Goal: Information Seeking & Learning: Learn about a topic

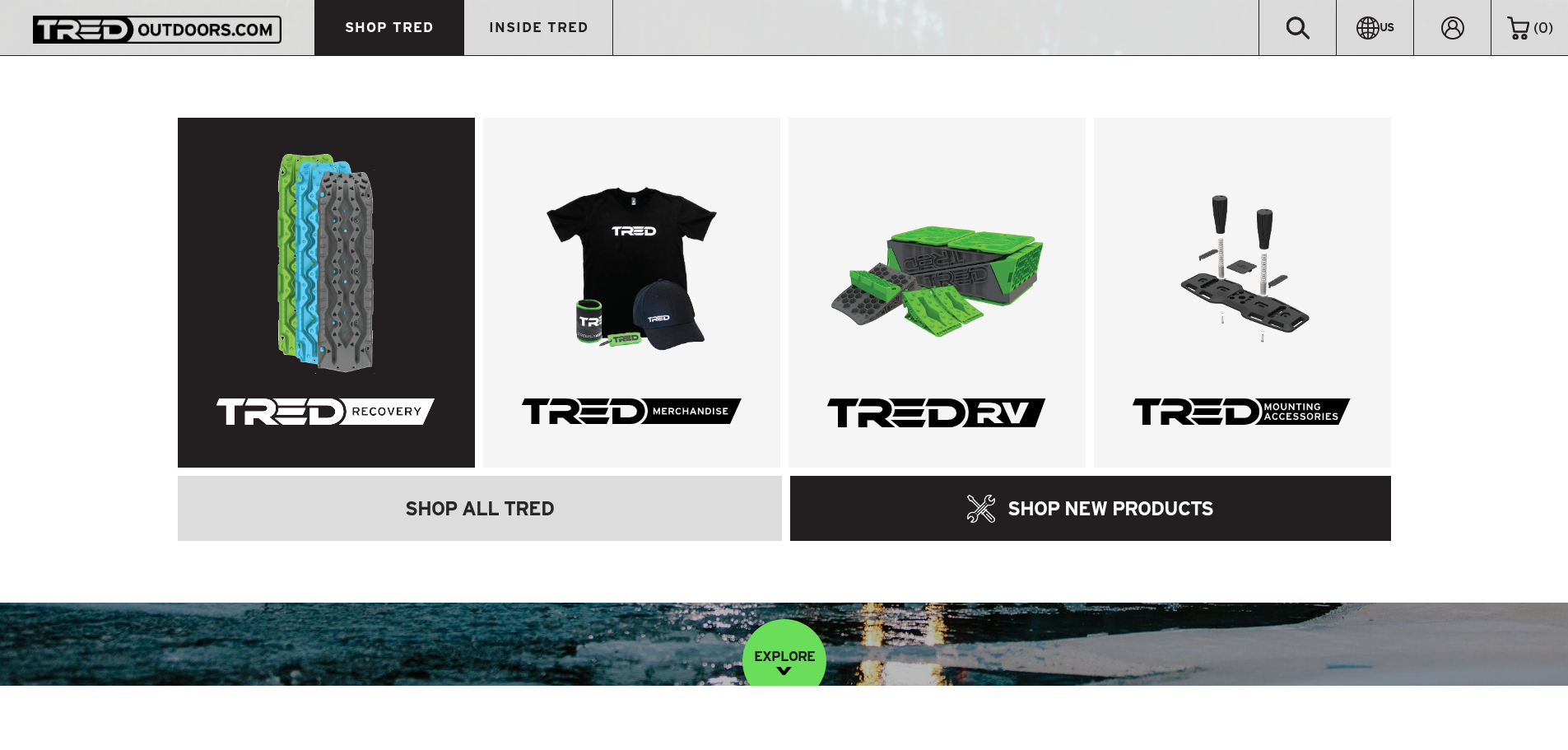
click at [319, 307] on link at bounding box center [326, 293] width 297 height 350
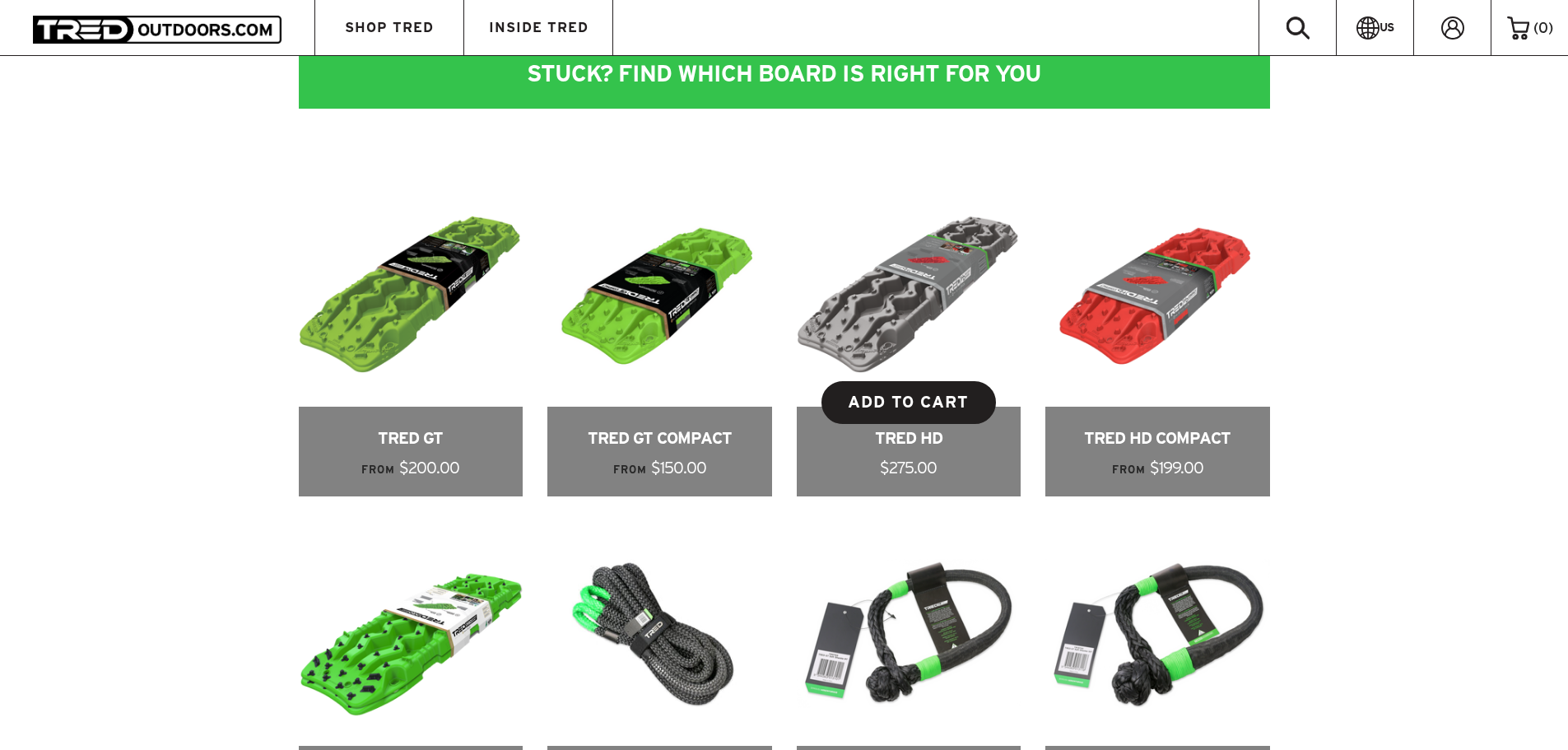
scroll to position [494, 0]
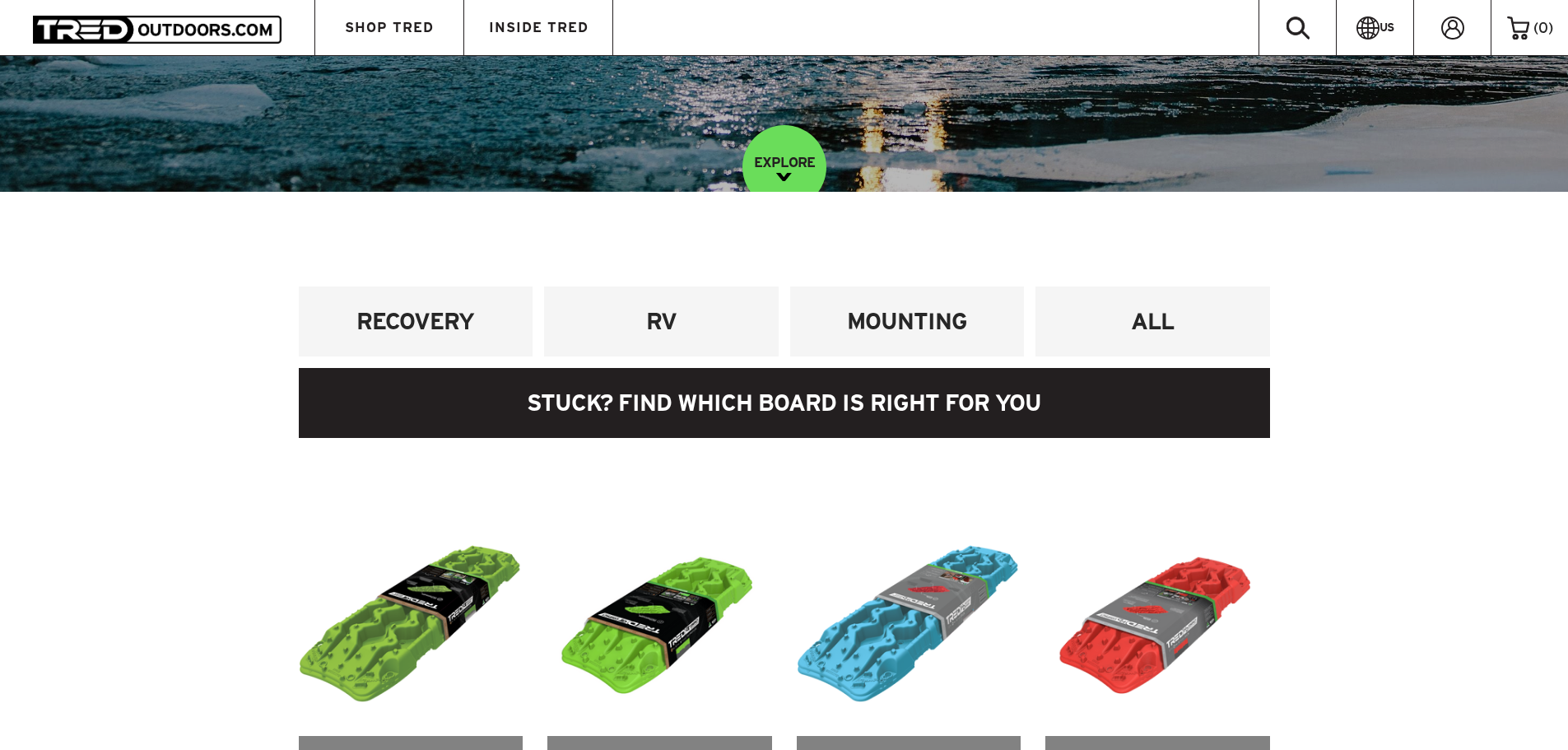
click at [682, 378] on link at bounding box center [784, 403] width 971 height 70
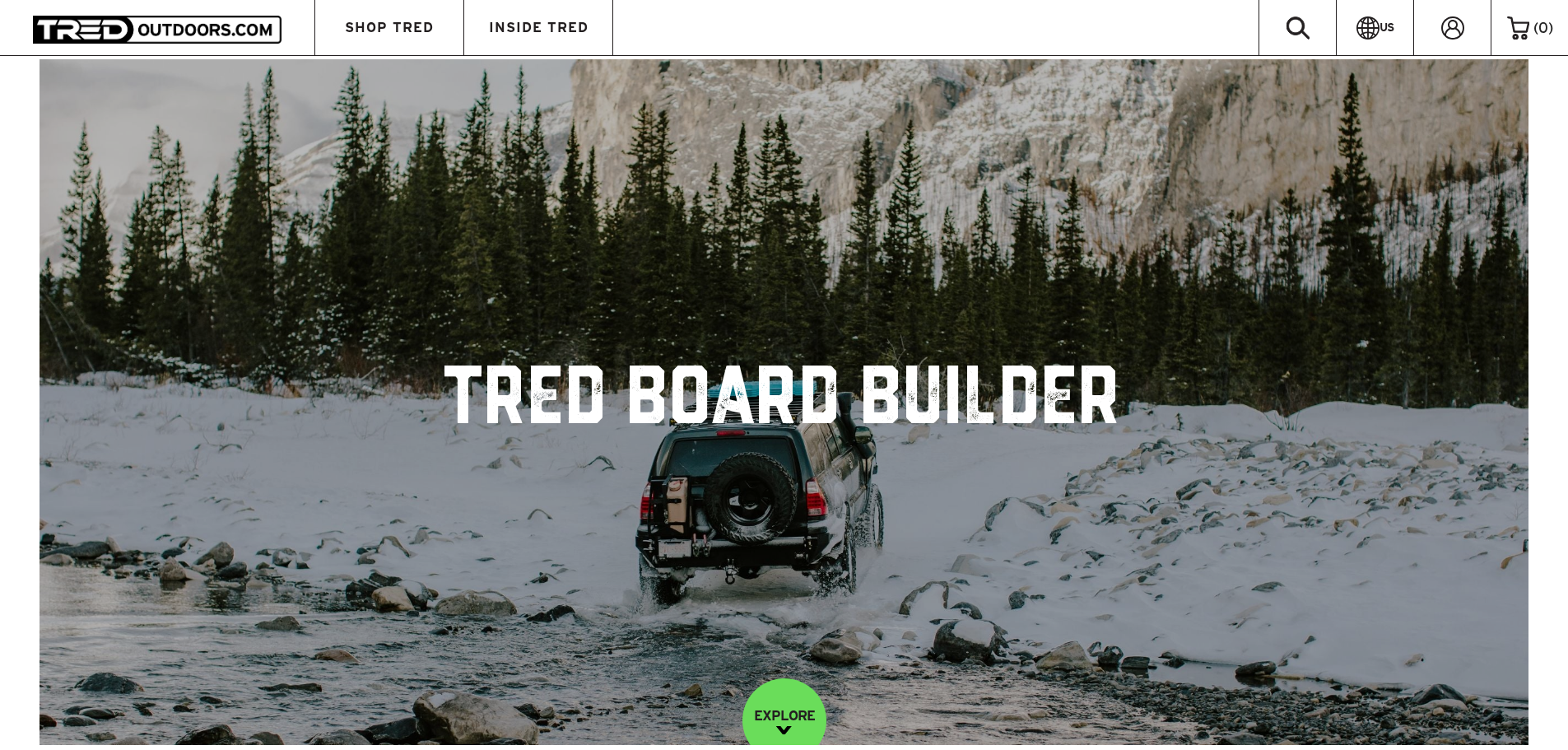
scroll to position [663, 0]
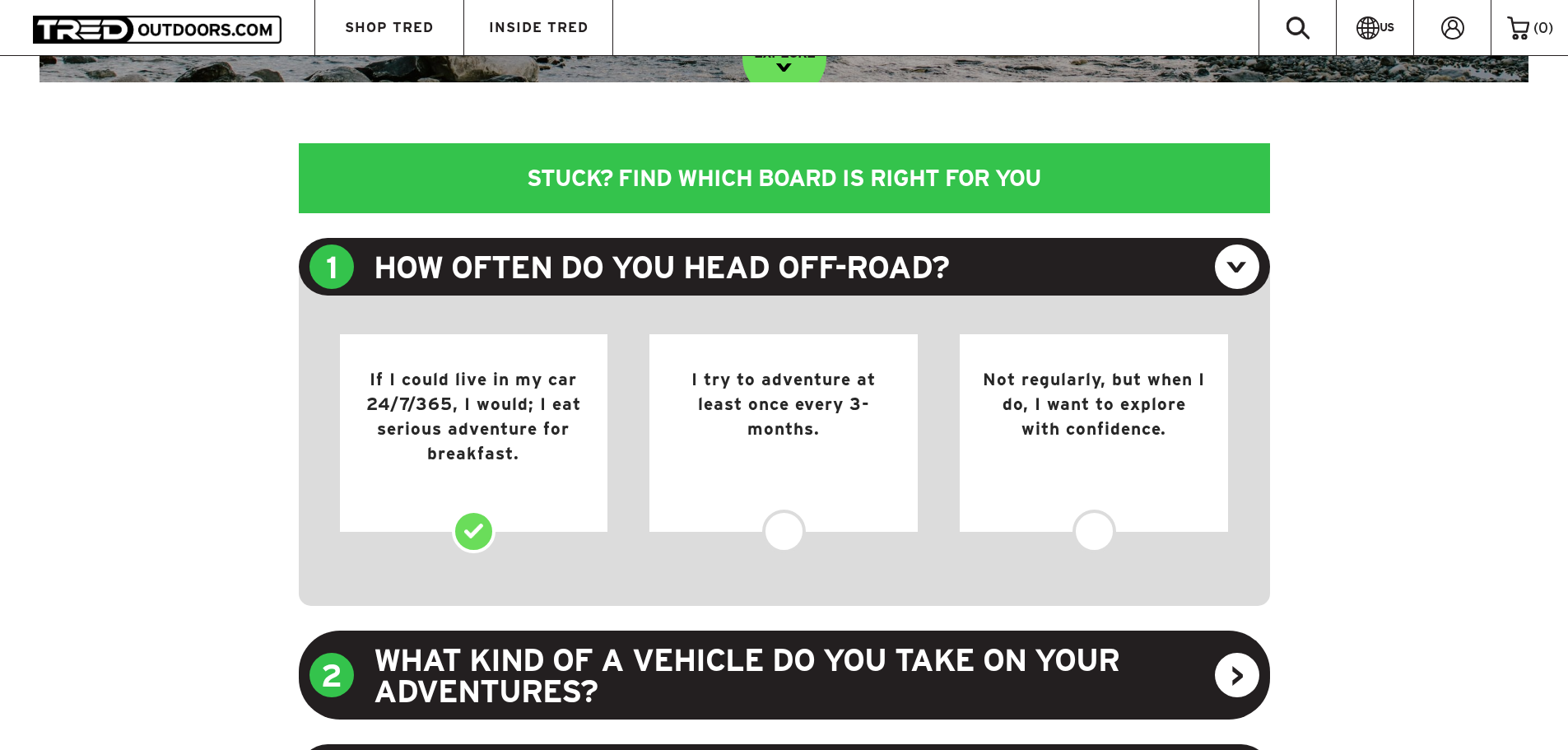
click at [478, 488] on div "If I could live in my car 24/7/365, I would; I eat serious adventure for breakf…" at bounding box center [474, 433] width 268 height 197
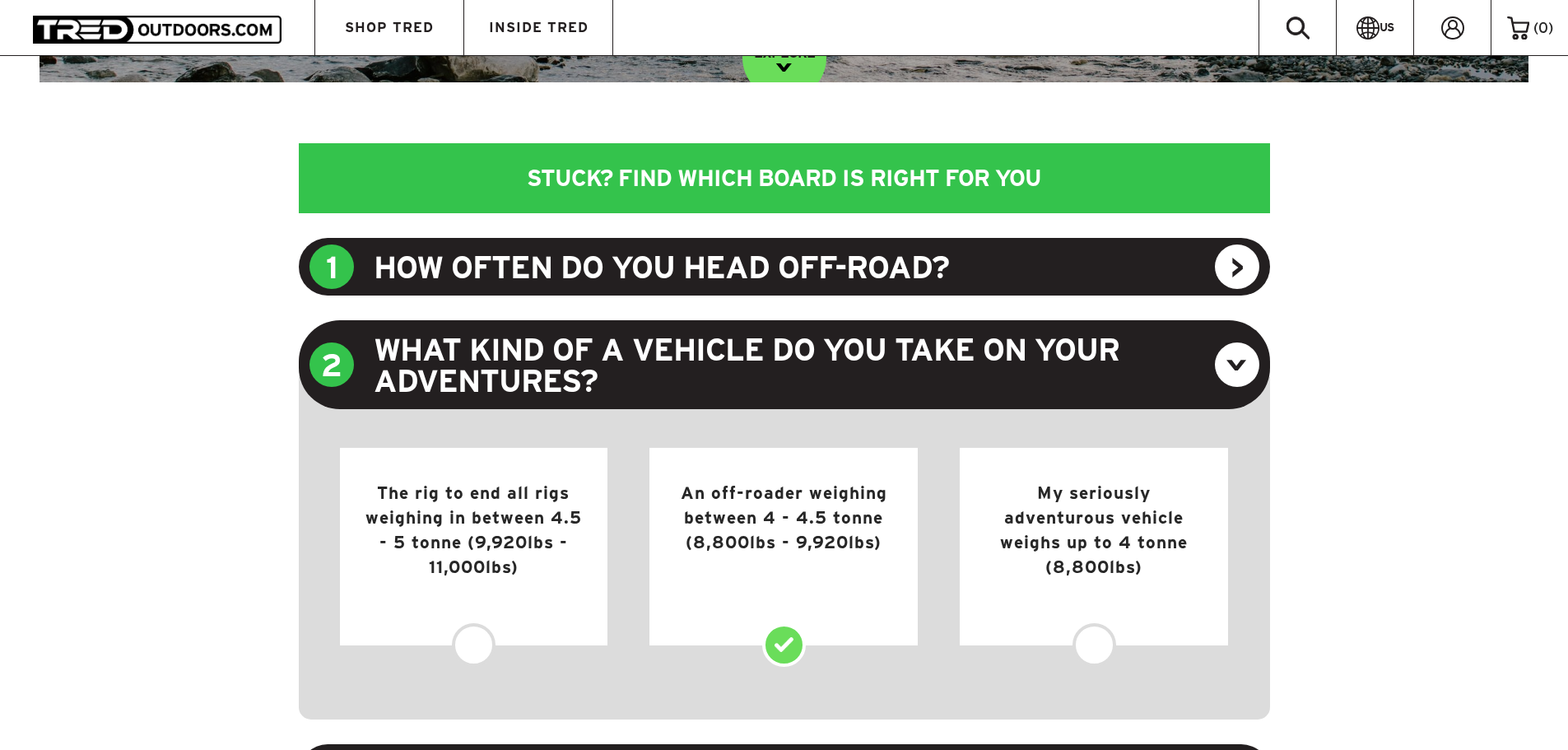
click at [809, 612] on div "An off-roader weighing between 4 - 4.5 tonne (8,800lbs - 9,920lbs)" at bounding box center [783, 547] width 268 height 197
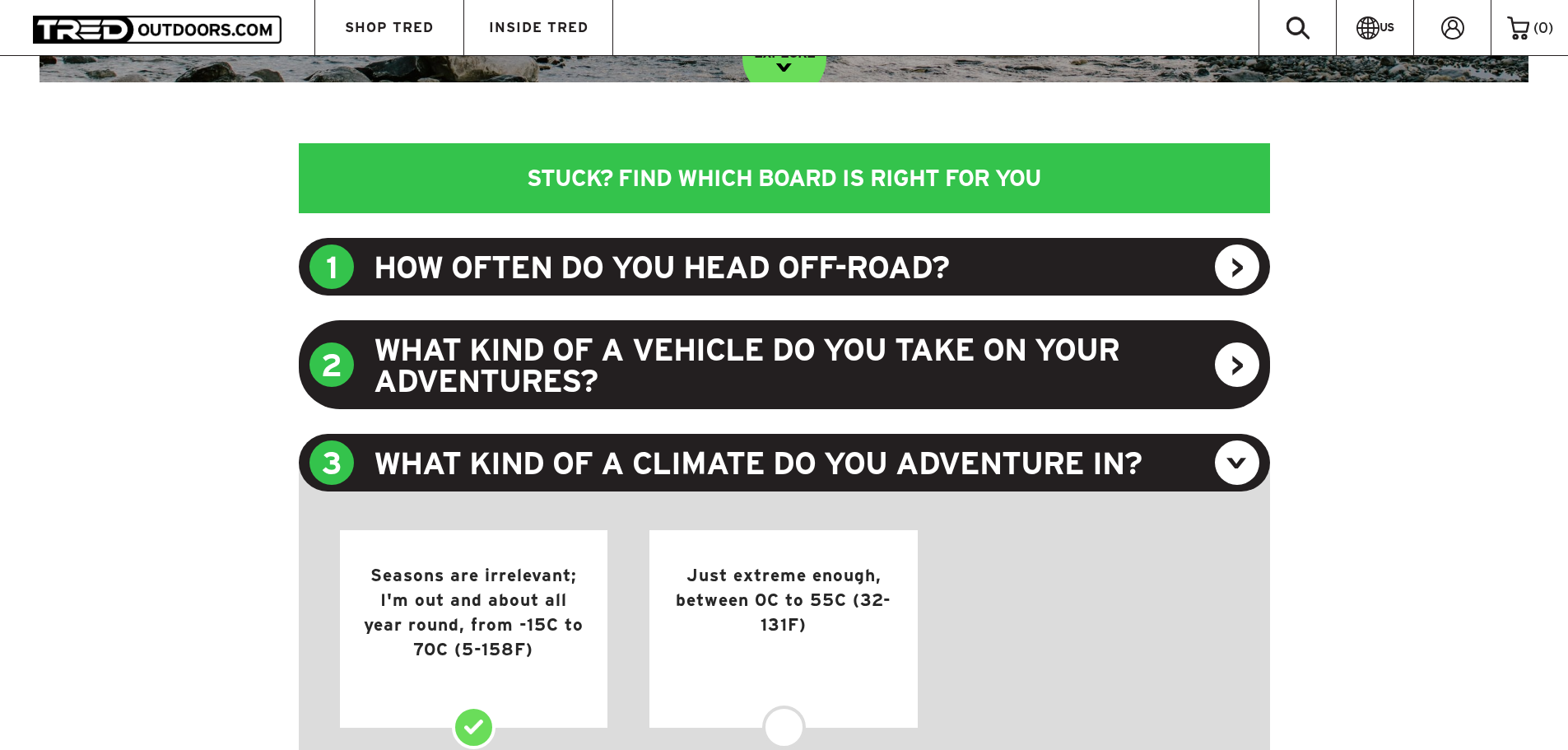
click at [470, 713] on div "Seasons are irrelevant; I'm out and about all year round, from -15C to 70C (5-1…" at bounding box center [474, 628] width 268 height 197
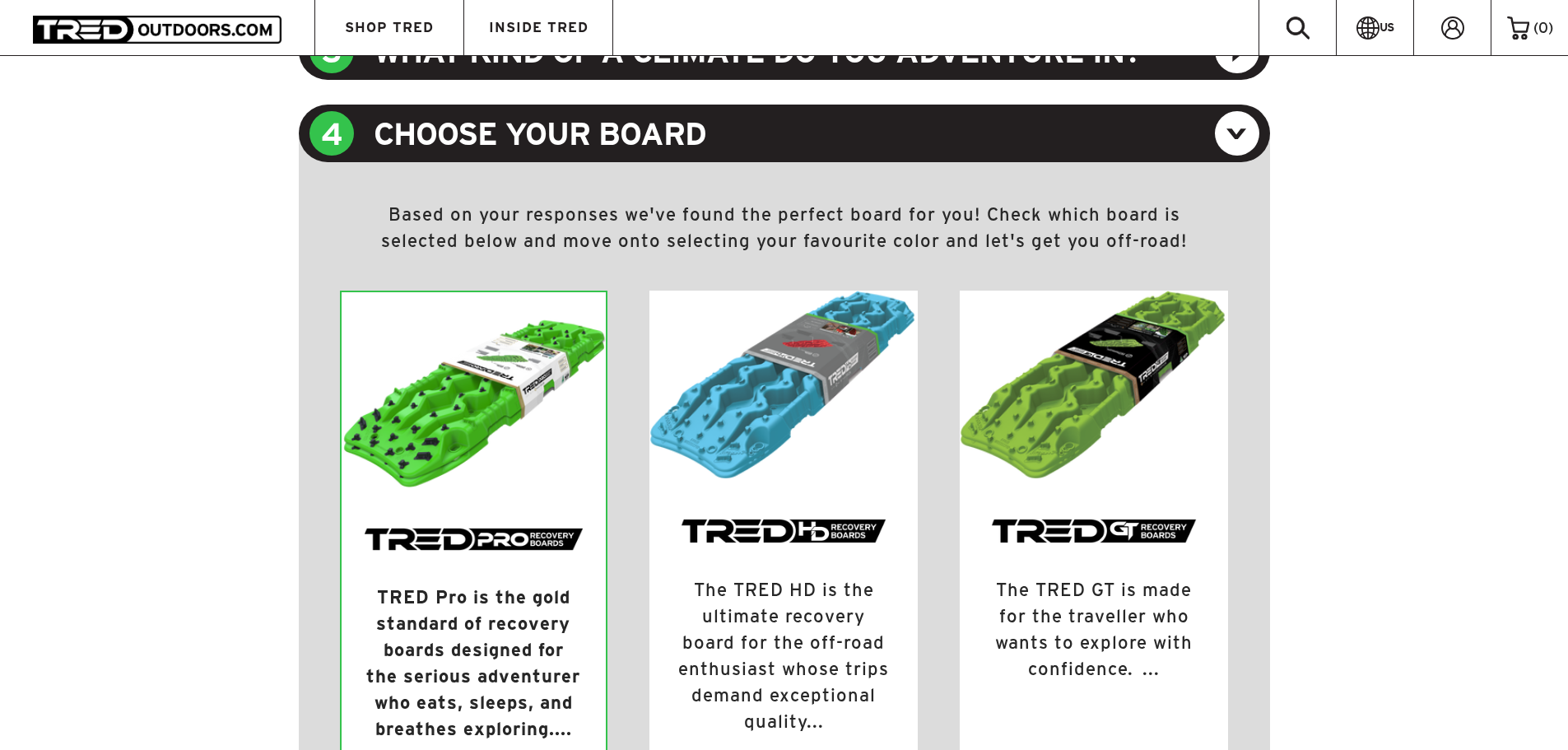
scroll to position [1157, 0]
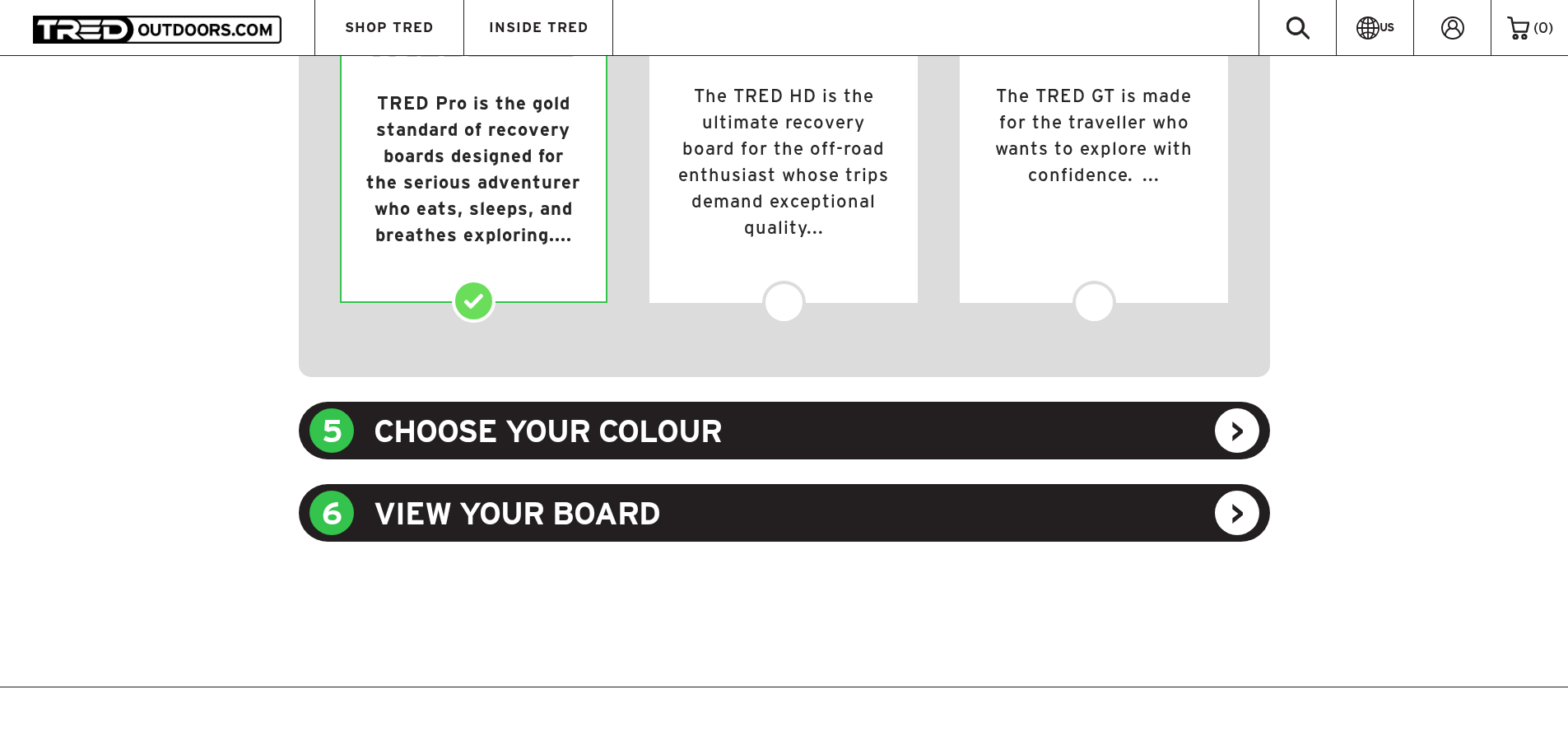
click at [661, 421] on div "5 CHOOSE YOUR COLOUR" at bounding box center [784, 430] width 971 height 58
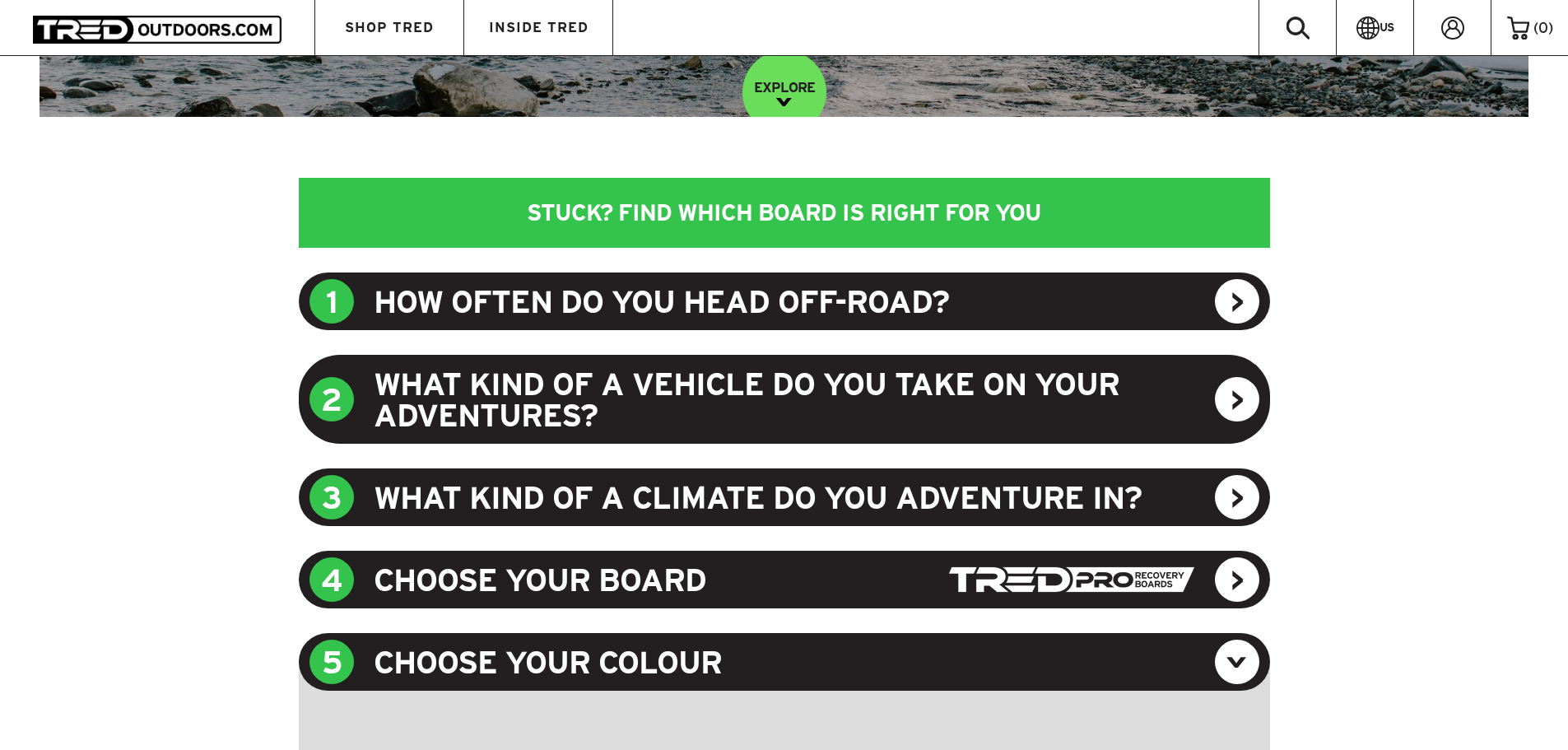
scroll to position [875, 0]
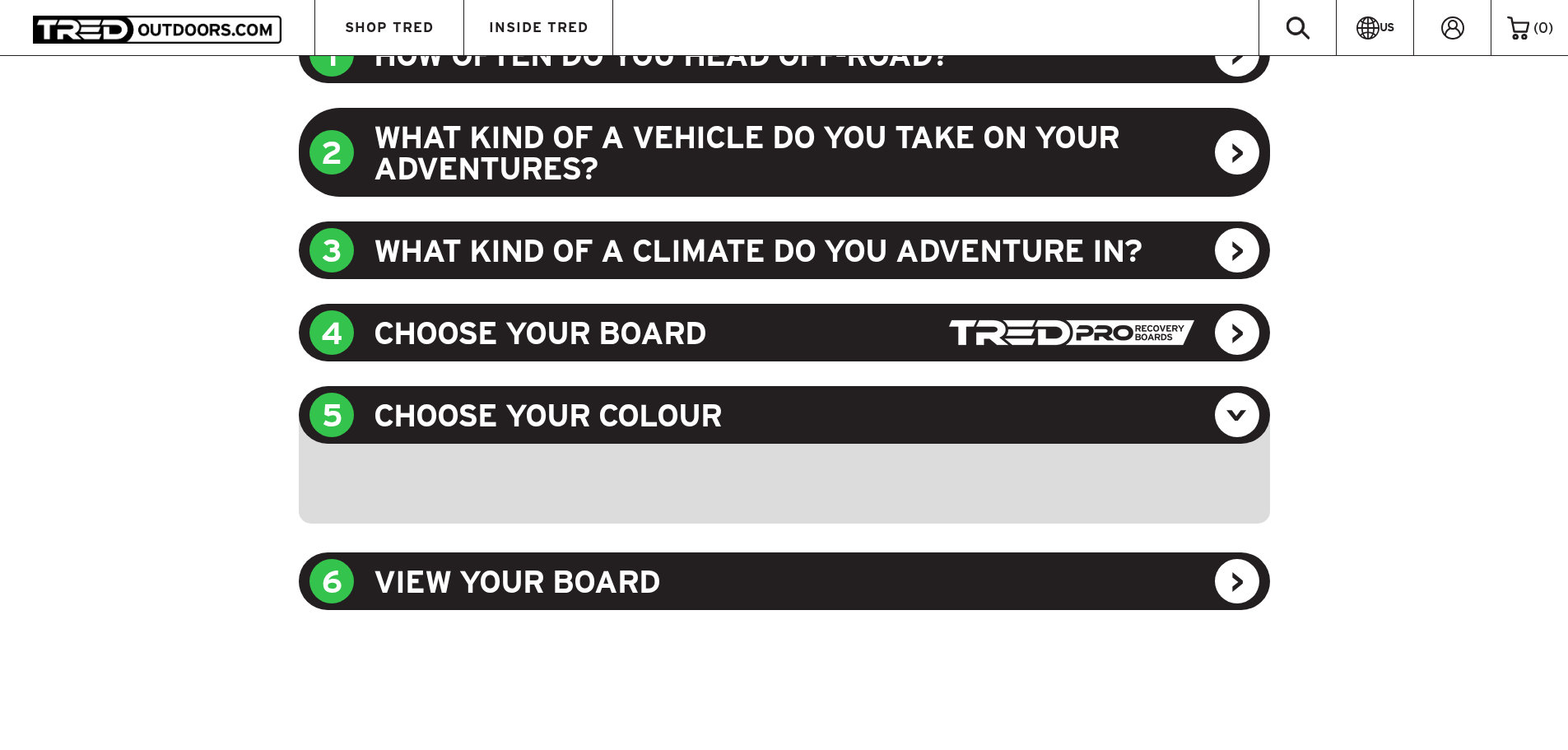
click at [612, 413] on div "5 CHOOSE YOUR COLOUR" at bounding box center [784, 415] width 971 height 58
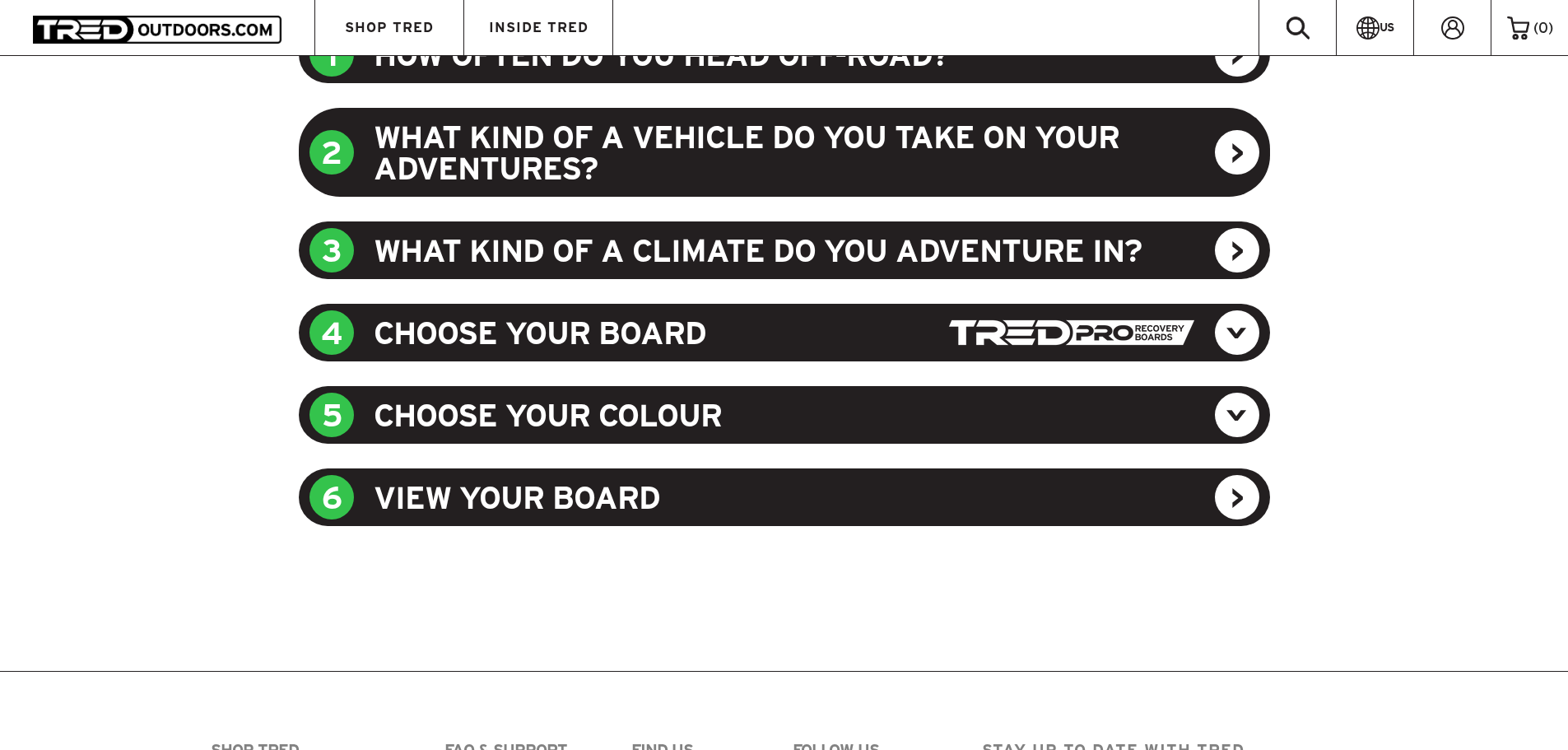
click at [586, 341] on div "4 CHOOSE YOUR BOARD" at bounding box center [784, 332] width 971 height 58
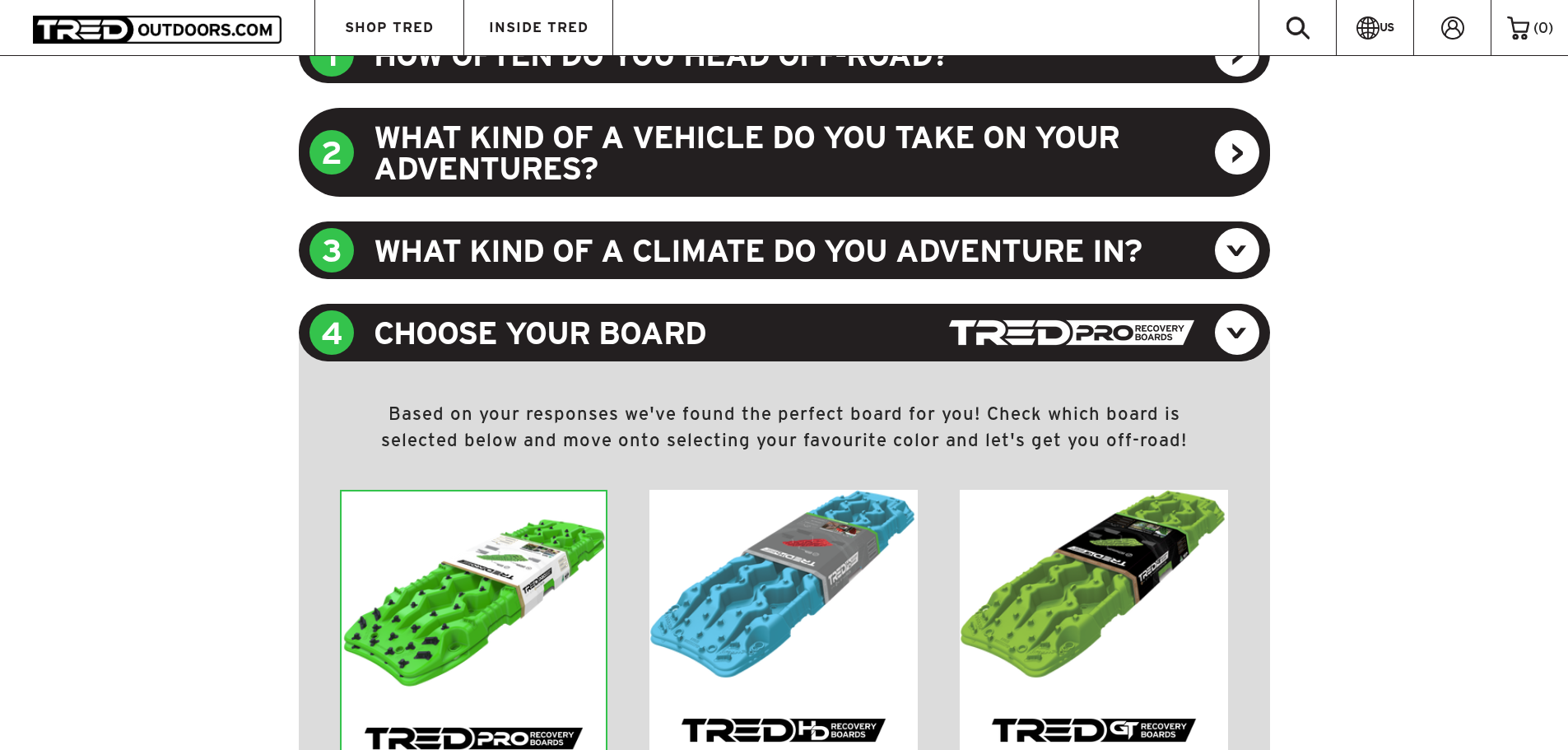
click at [420, 617] on img at bounding box center [474, 590] width 265 height 197
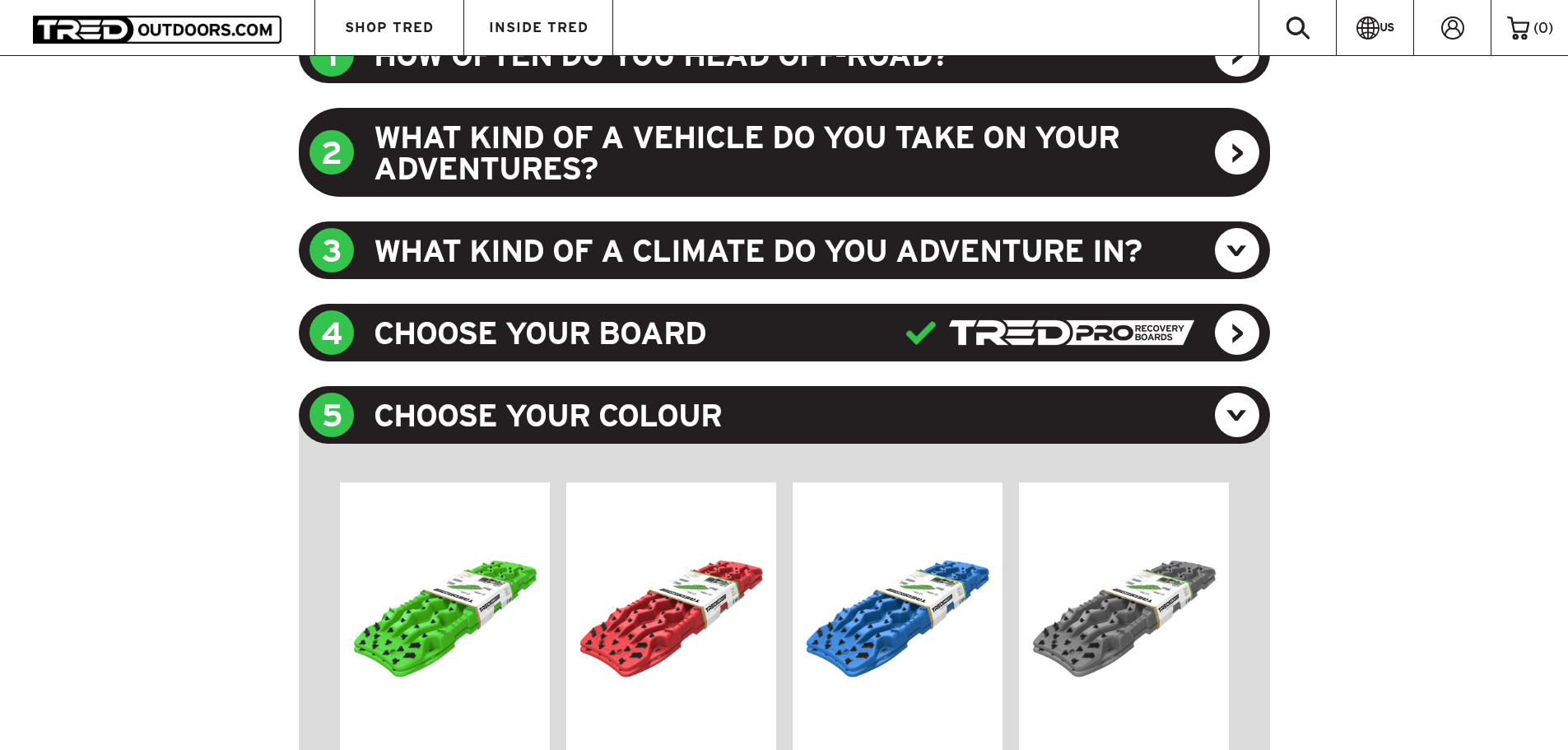
scroll to position [793, 0]
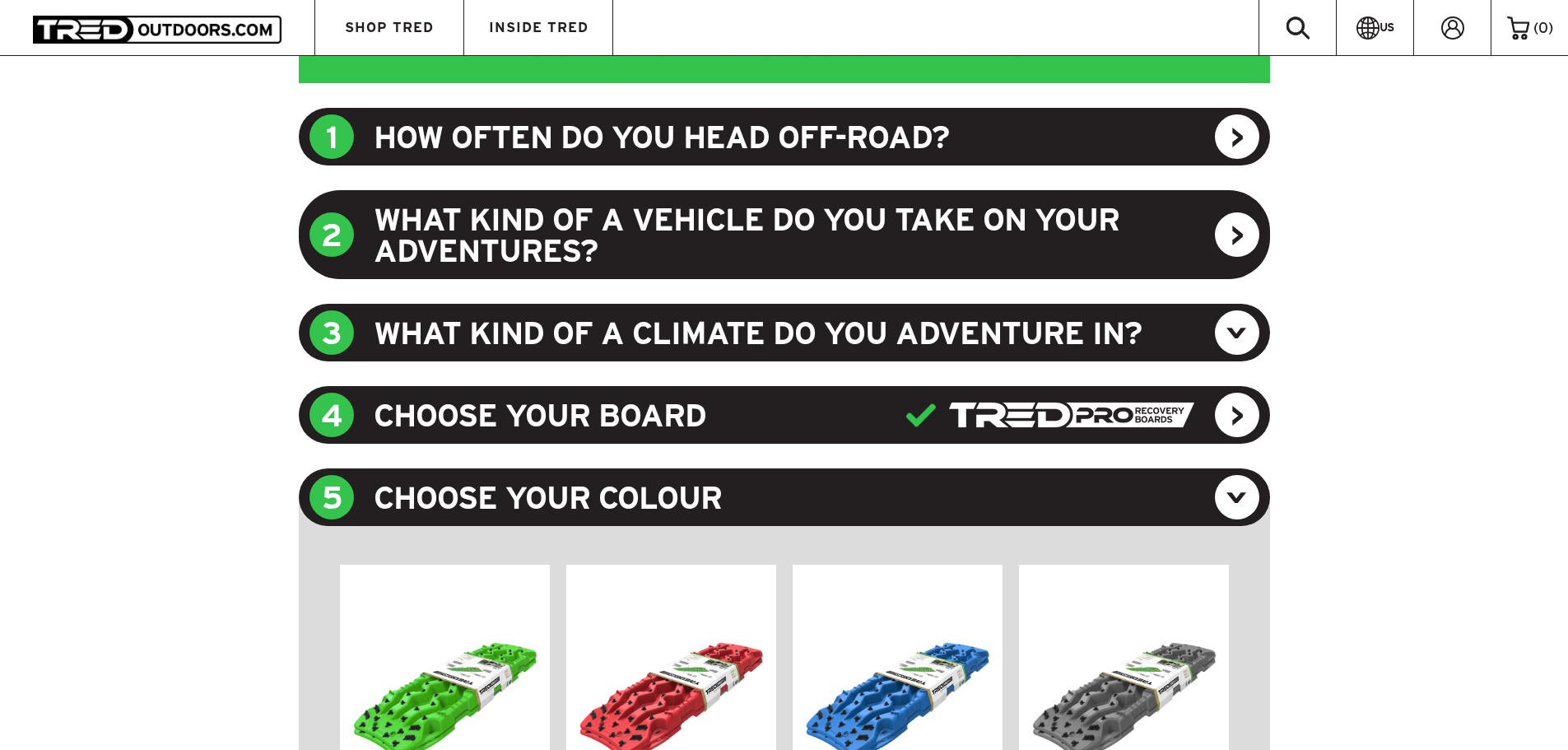
click at [592, 422] on div "4 CHOOSE YOUR BOARD" at bounding box center [784, 415] width 971 height 58
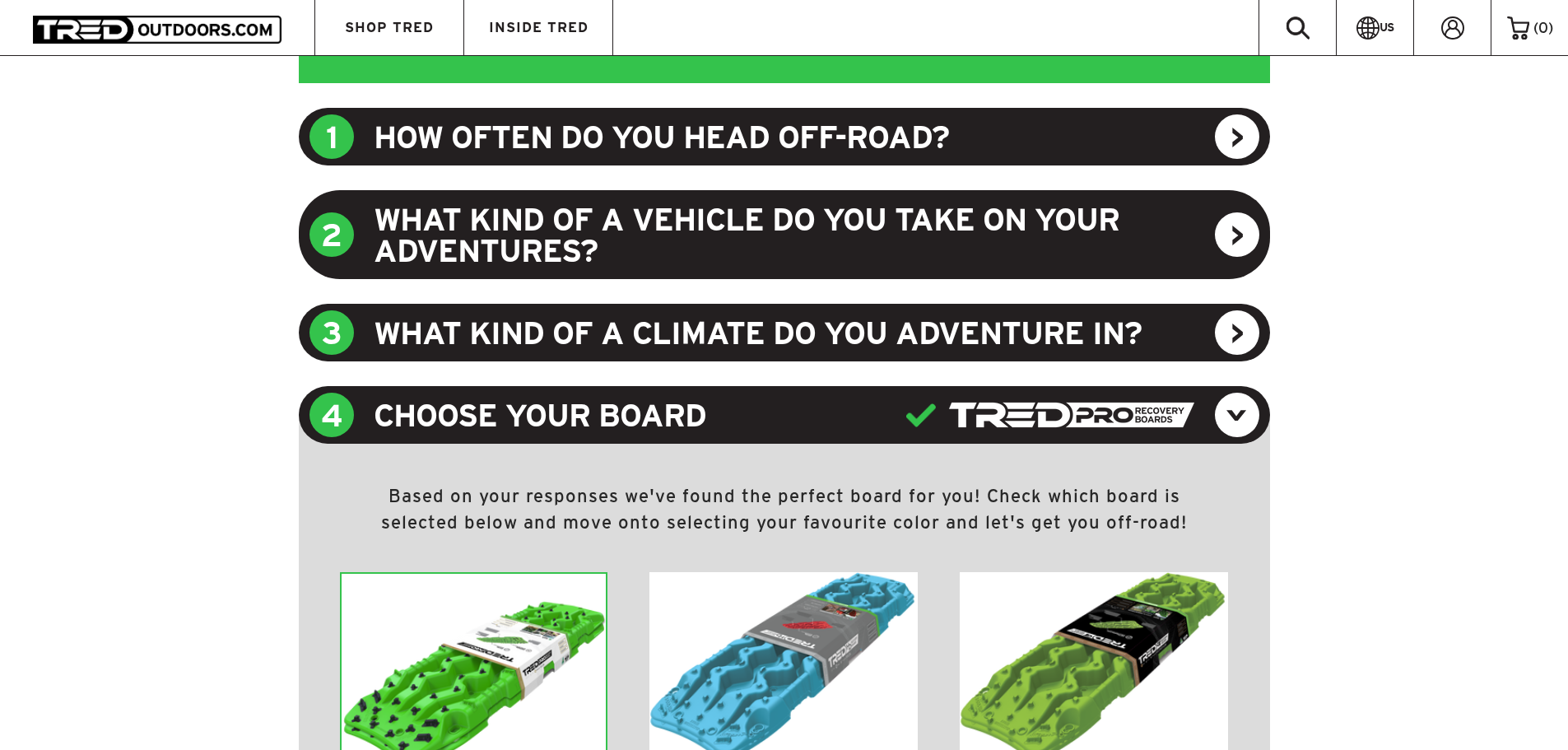
scroll to position [1041, 0]
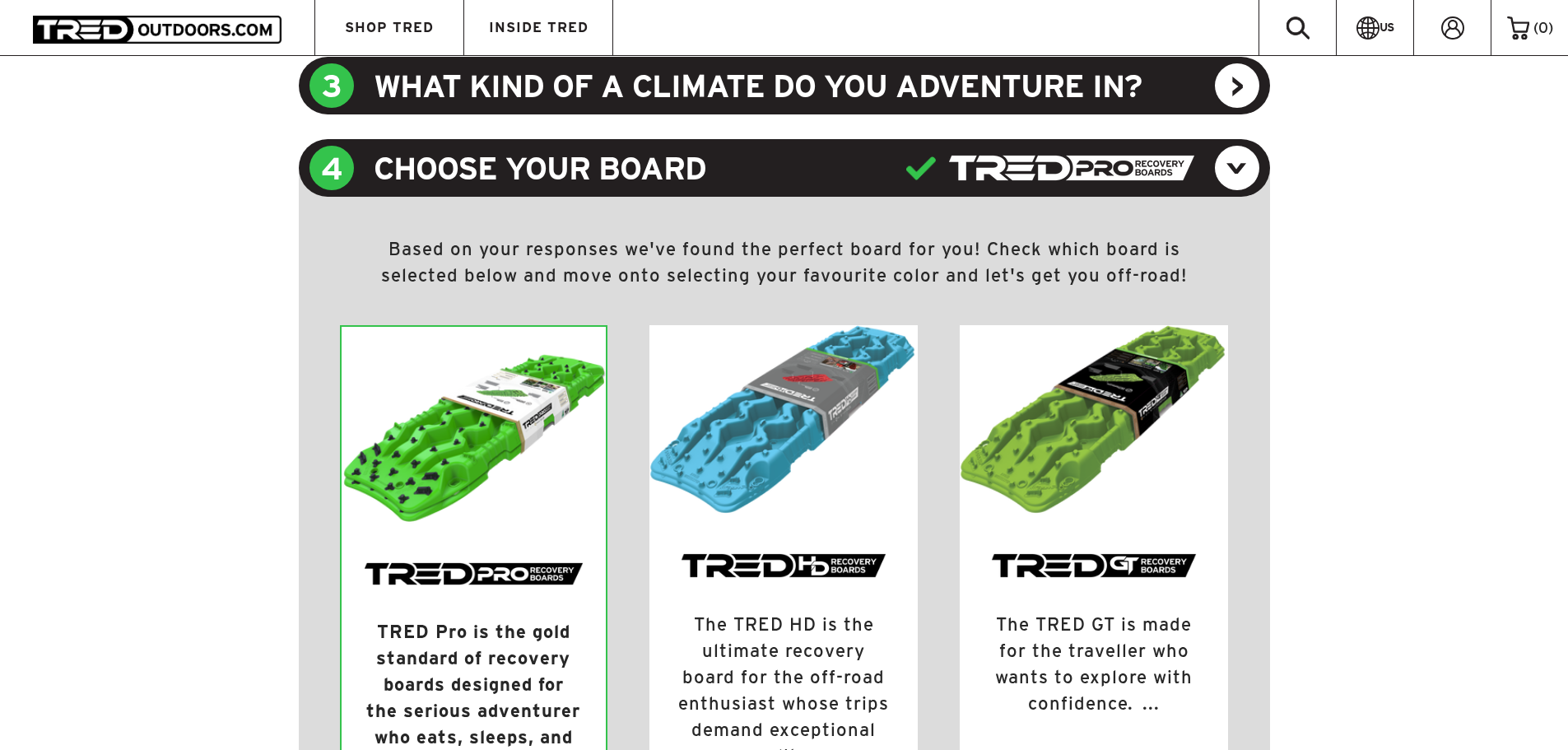
click at [792, 525] on div at bounding box center [783, 547] width 268 height 64
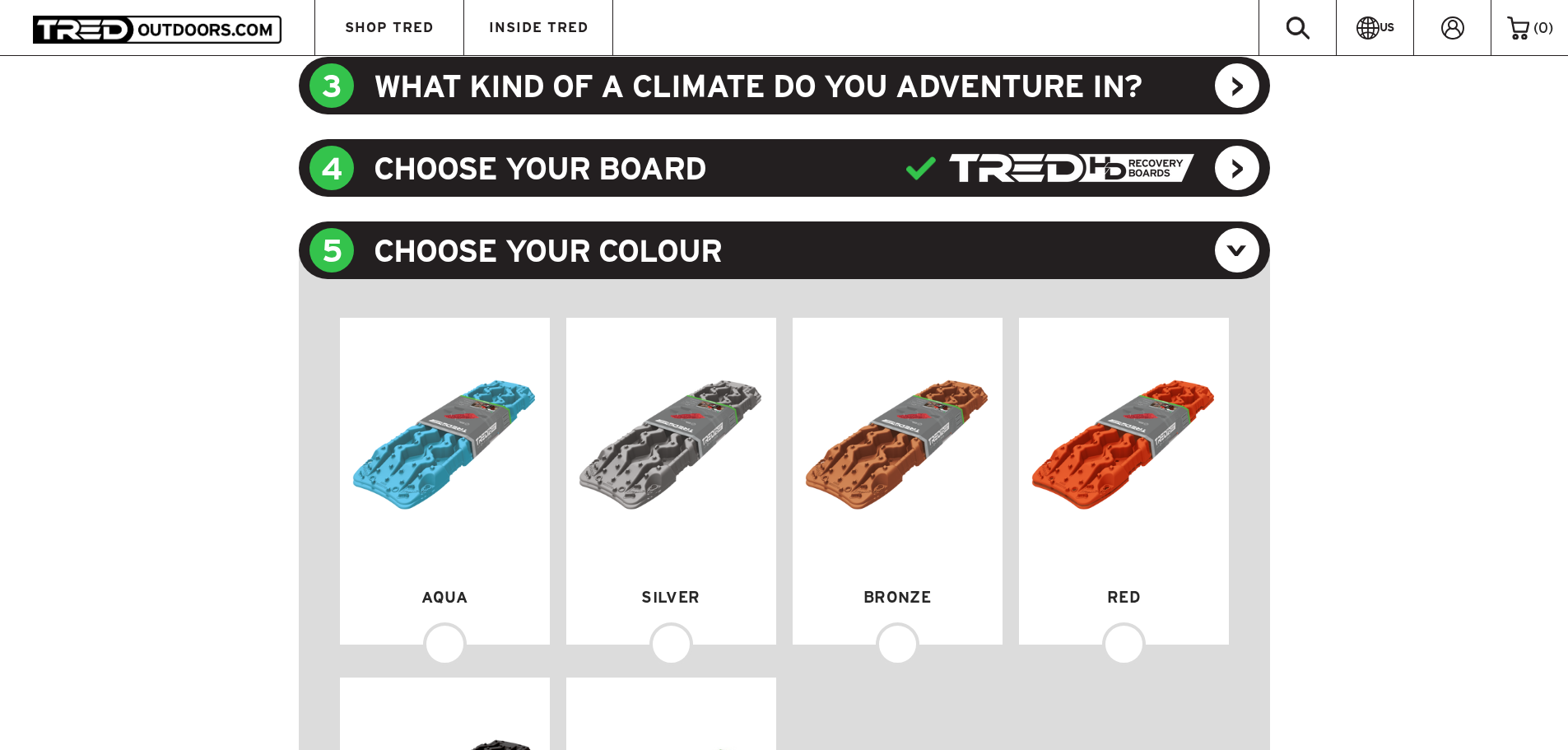
scroll to position [1370, 0]
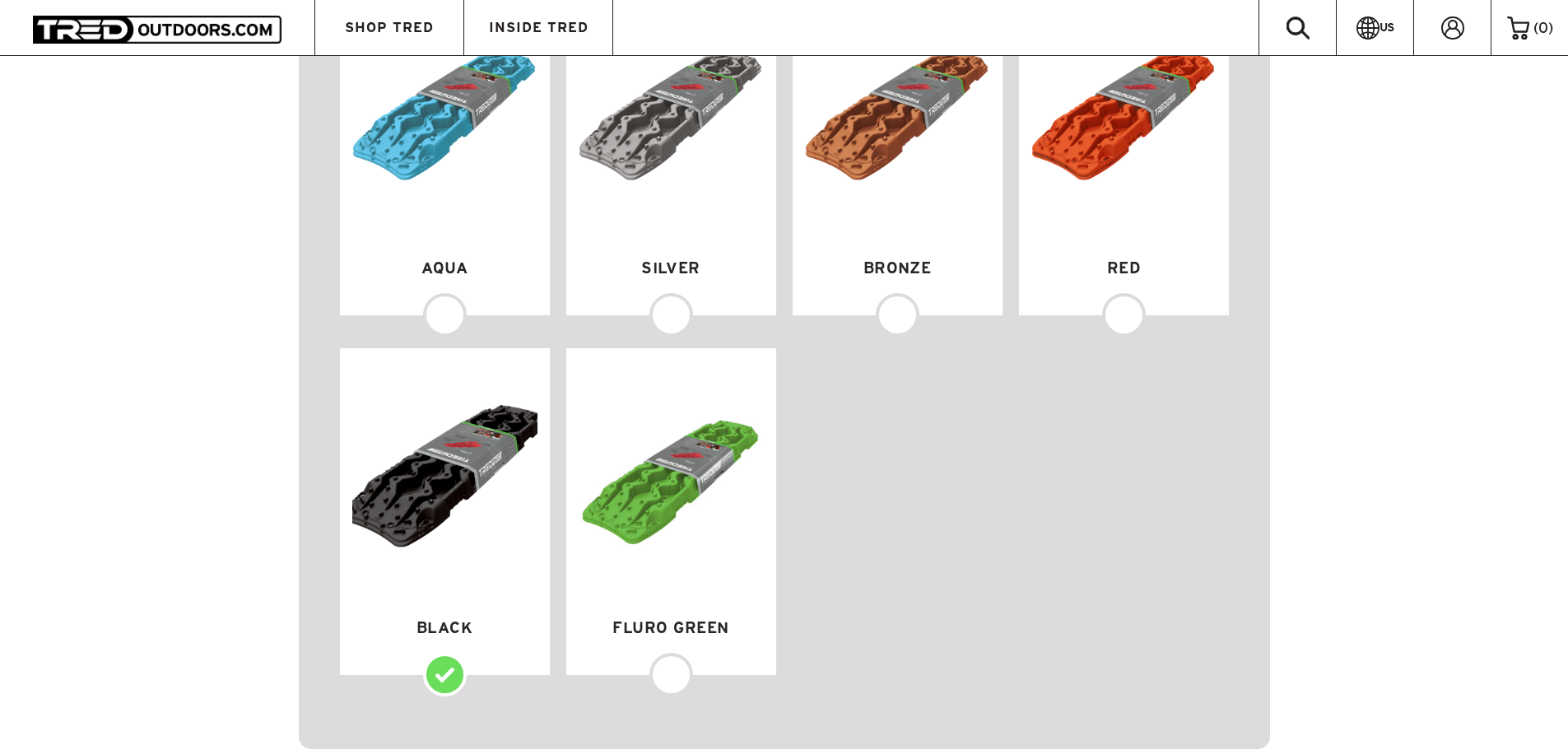
click at [484, 567] on img at bounding box center [444, 476] width 204 height 253
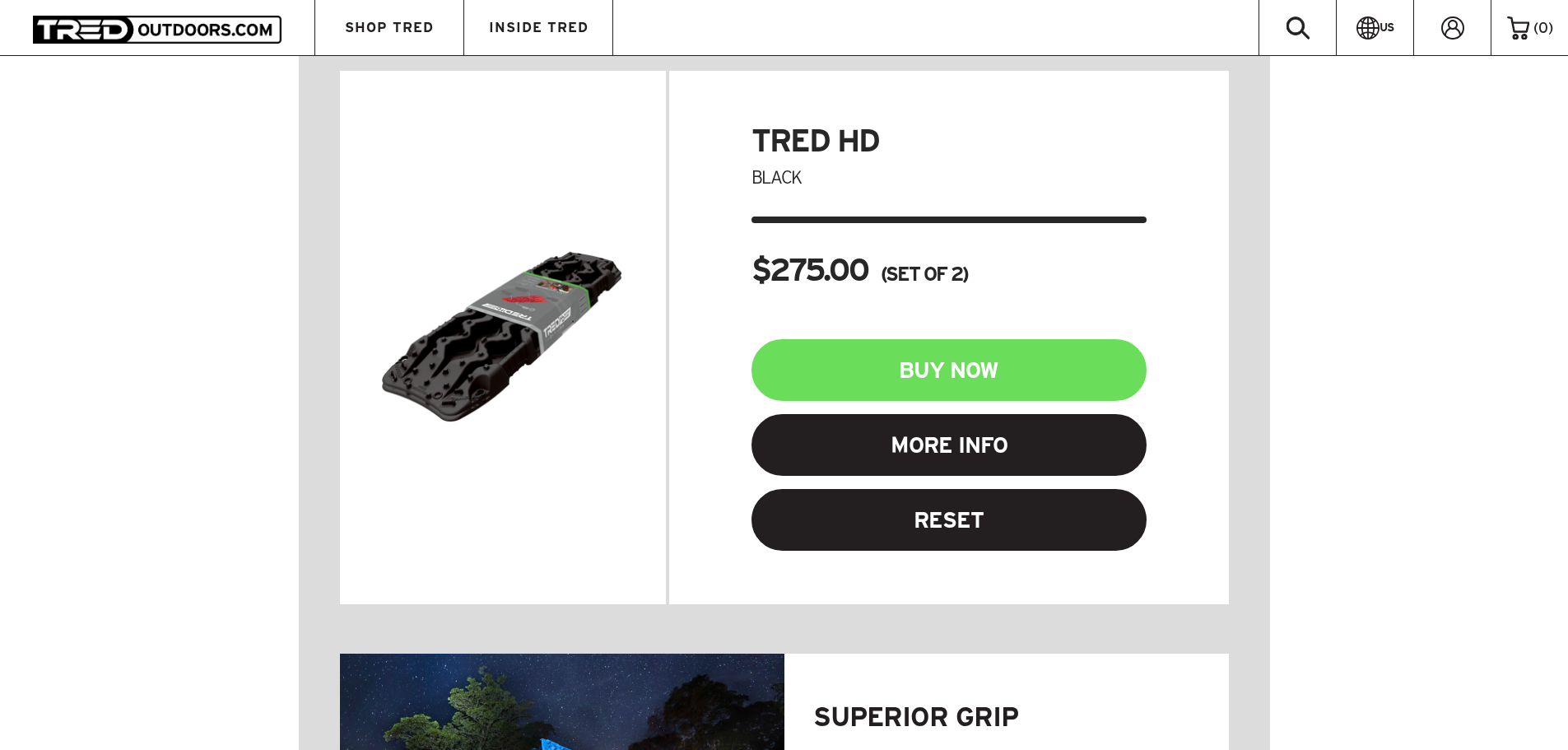
scroll to position [1122, 0]
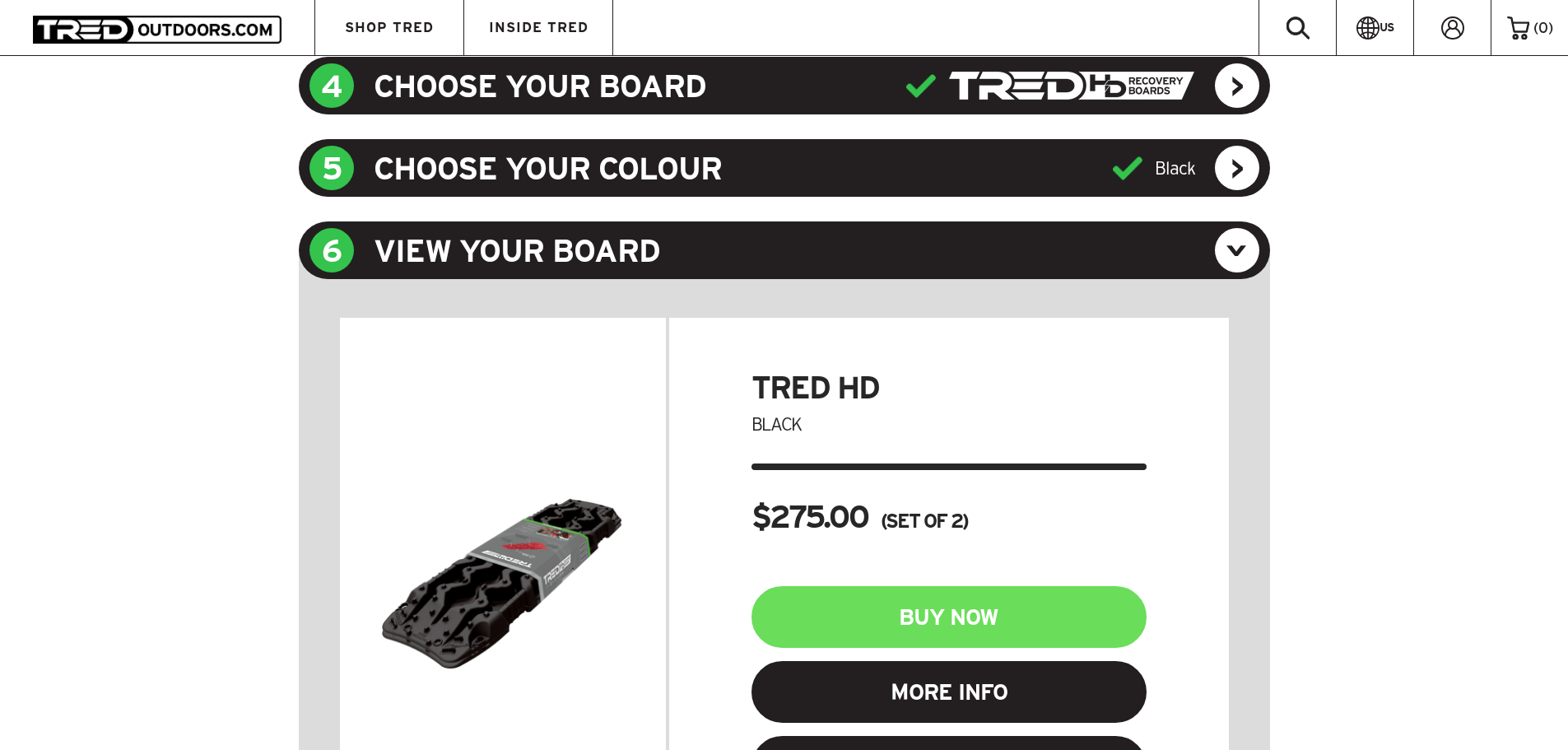
drag, startPoint x: 595, startPoint y: 112, endPoint x: 587, endPoint y: 102, distance: 12.8
click at [593, 106] on div "4 CHOOSE YOUR BOARD" at bounding box center [784, 85] width 971 height 58
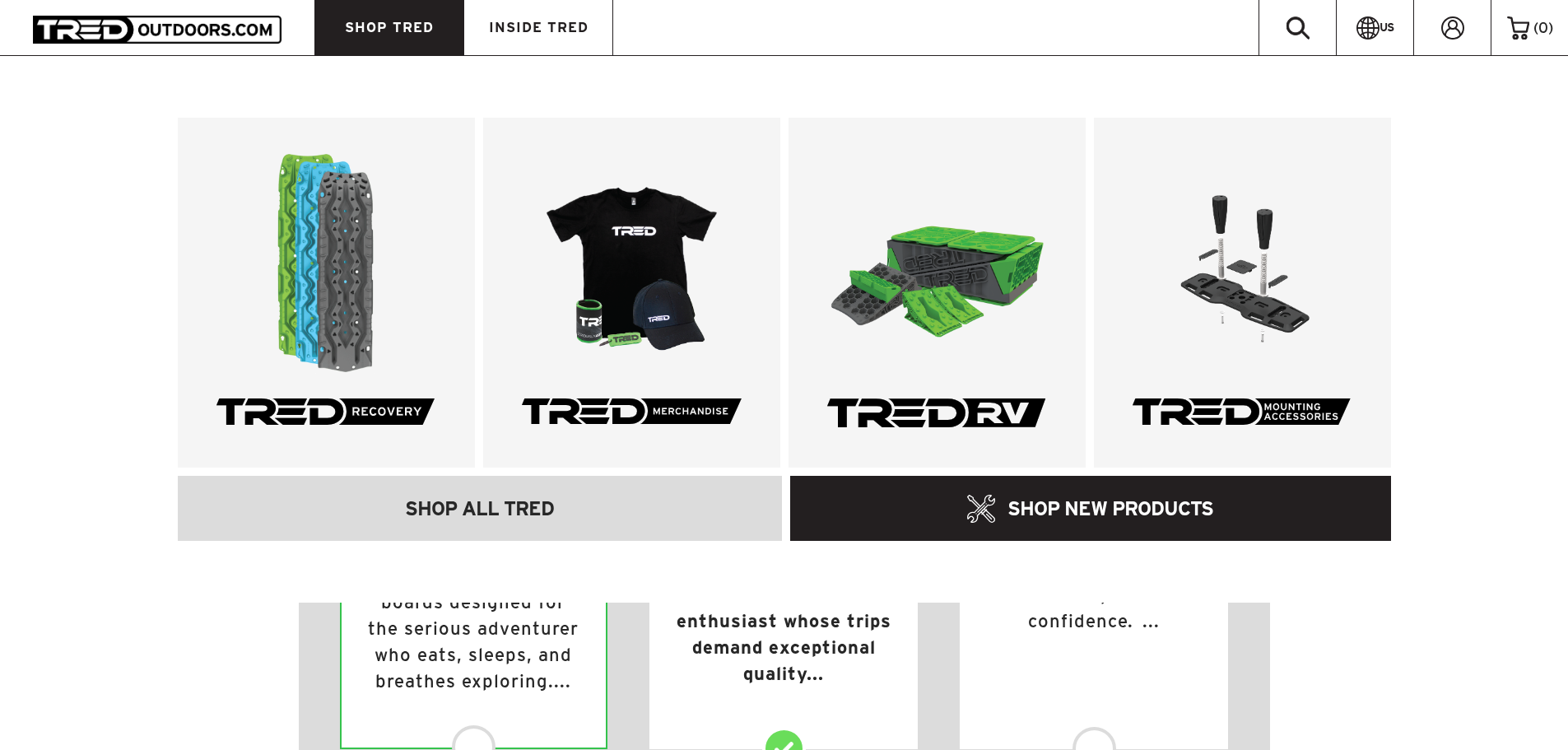
scroll to position [628, 0]
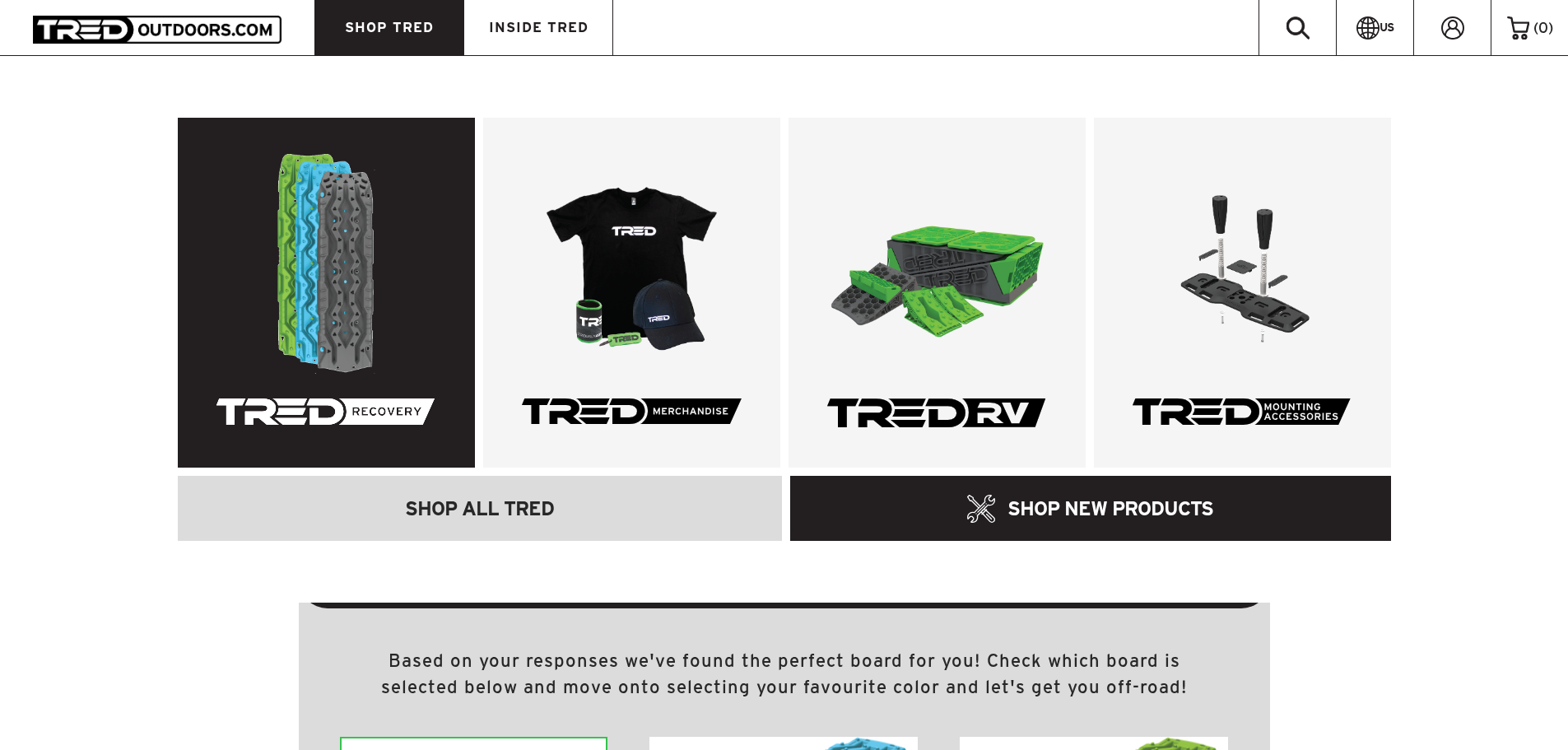
click at [312, 229] on link at bounding box center [326, 293] width 297 height 350
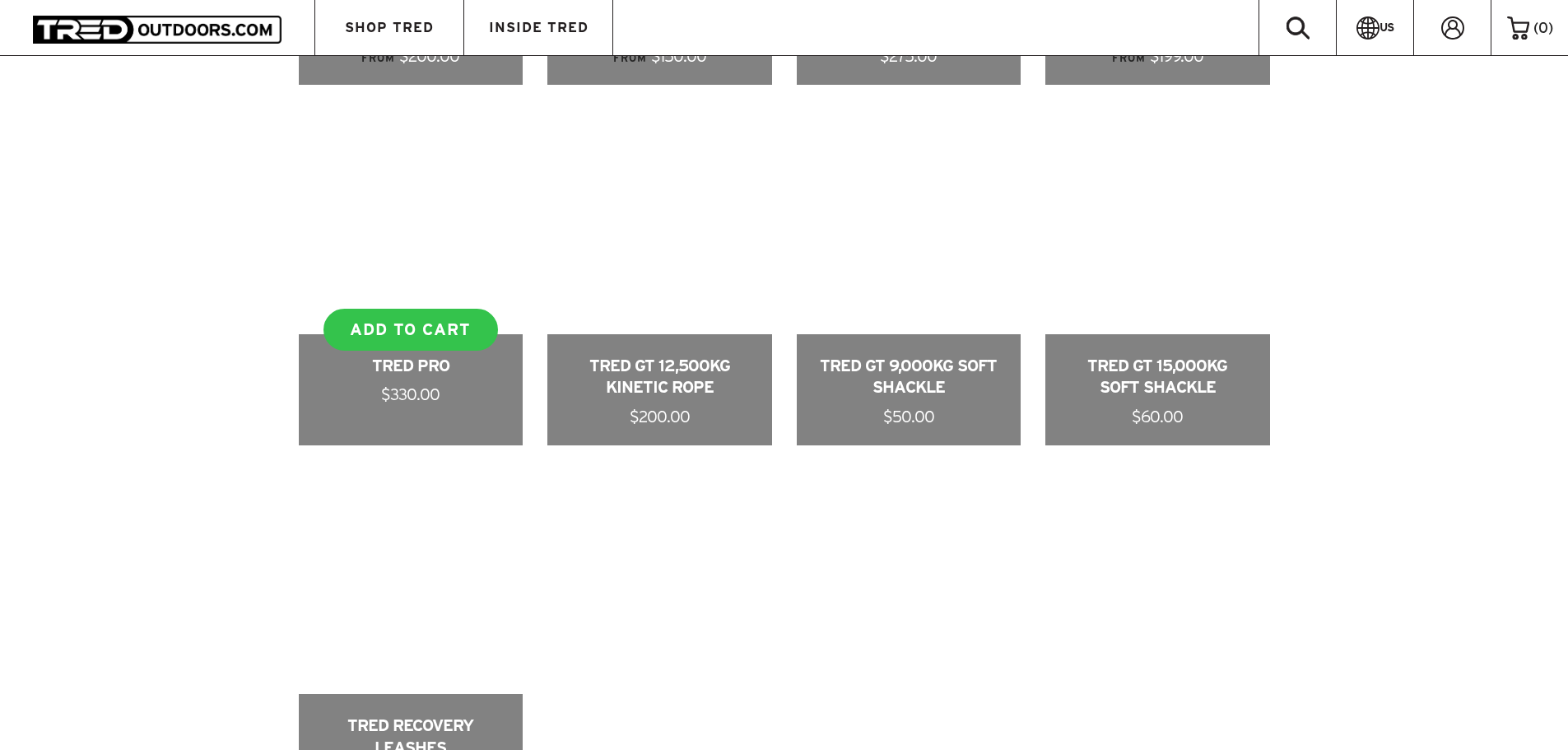
scroll to position [1400, 0]
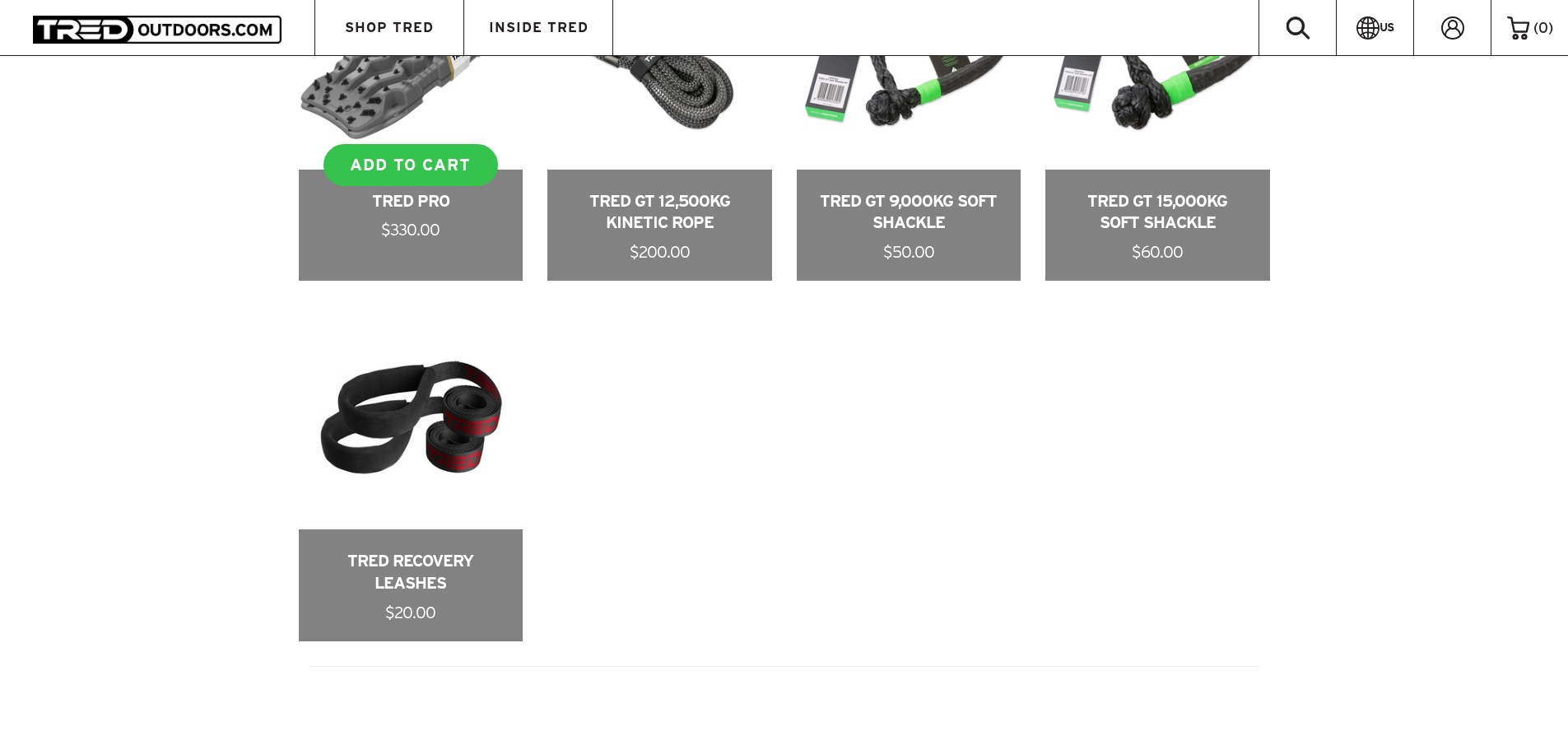
click at [410, 97] on link at bounding box center [411, 113] width 225 height 336
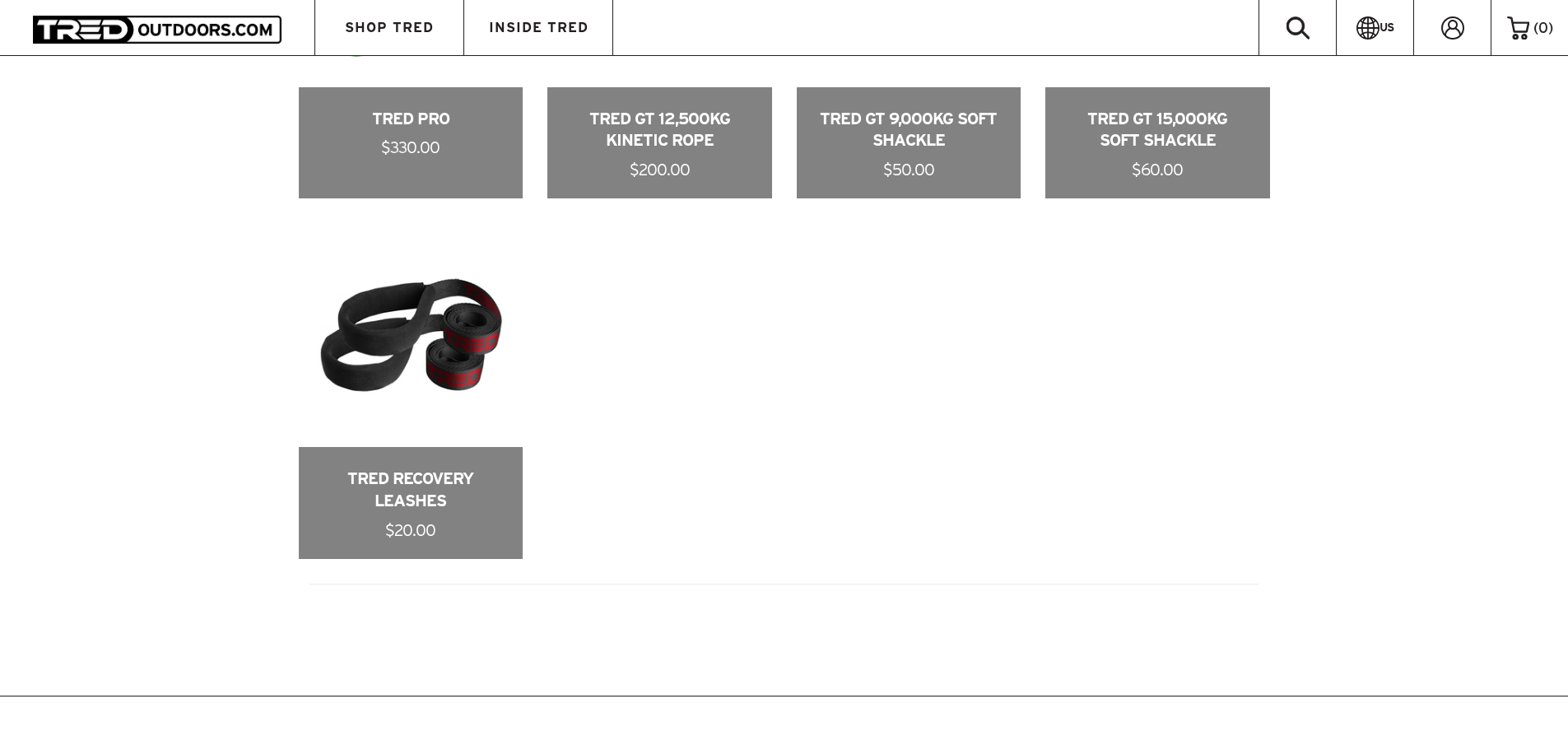
scroll to position [1317, 0]
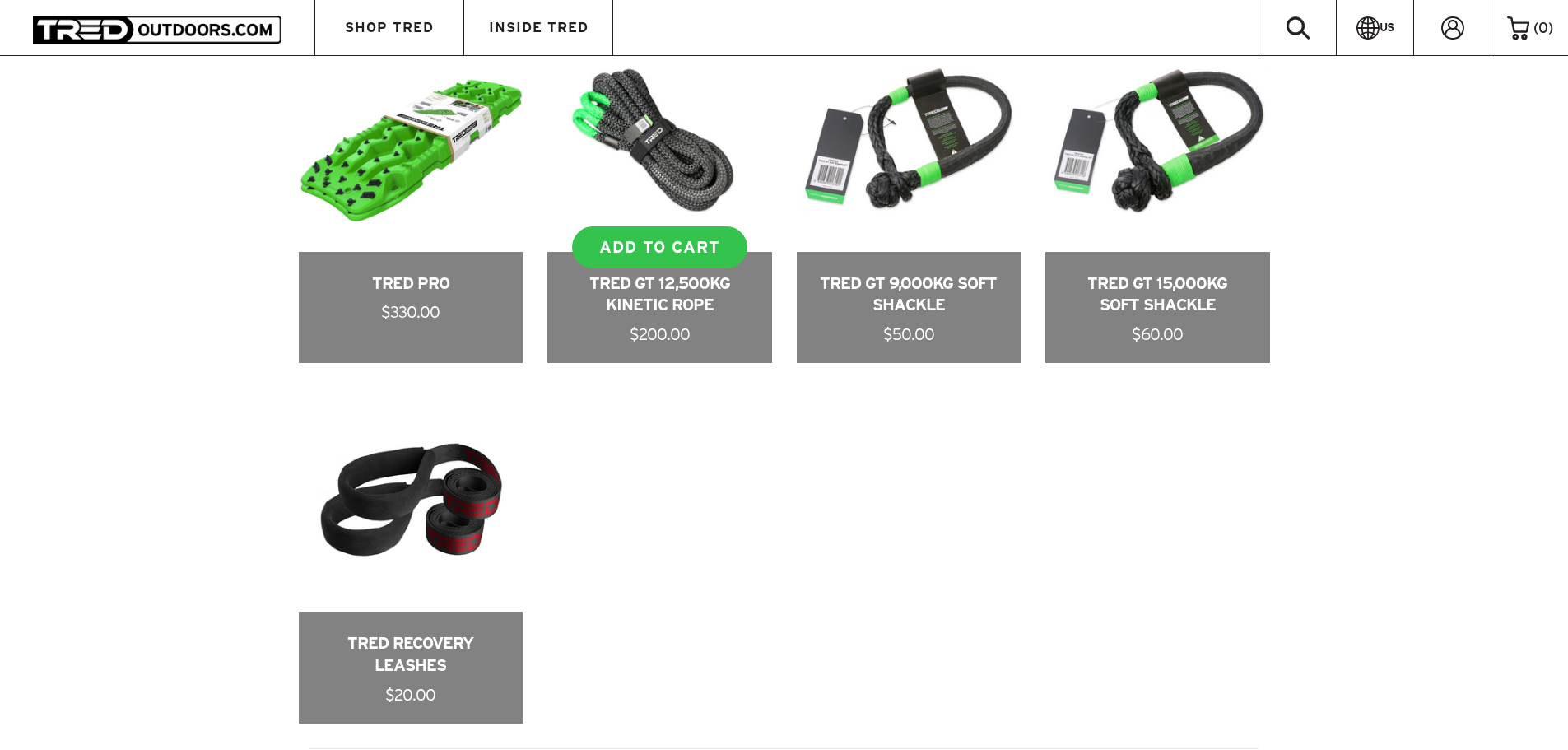
click at [655, 304] on link at bounding box center [659, 196] width 225 height 336
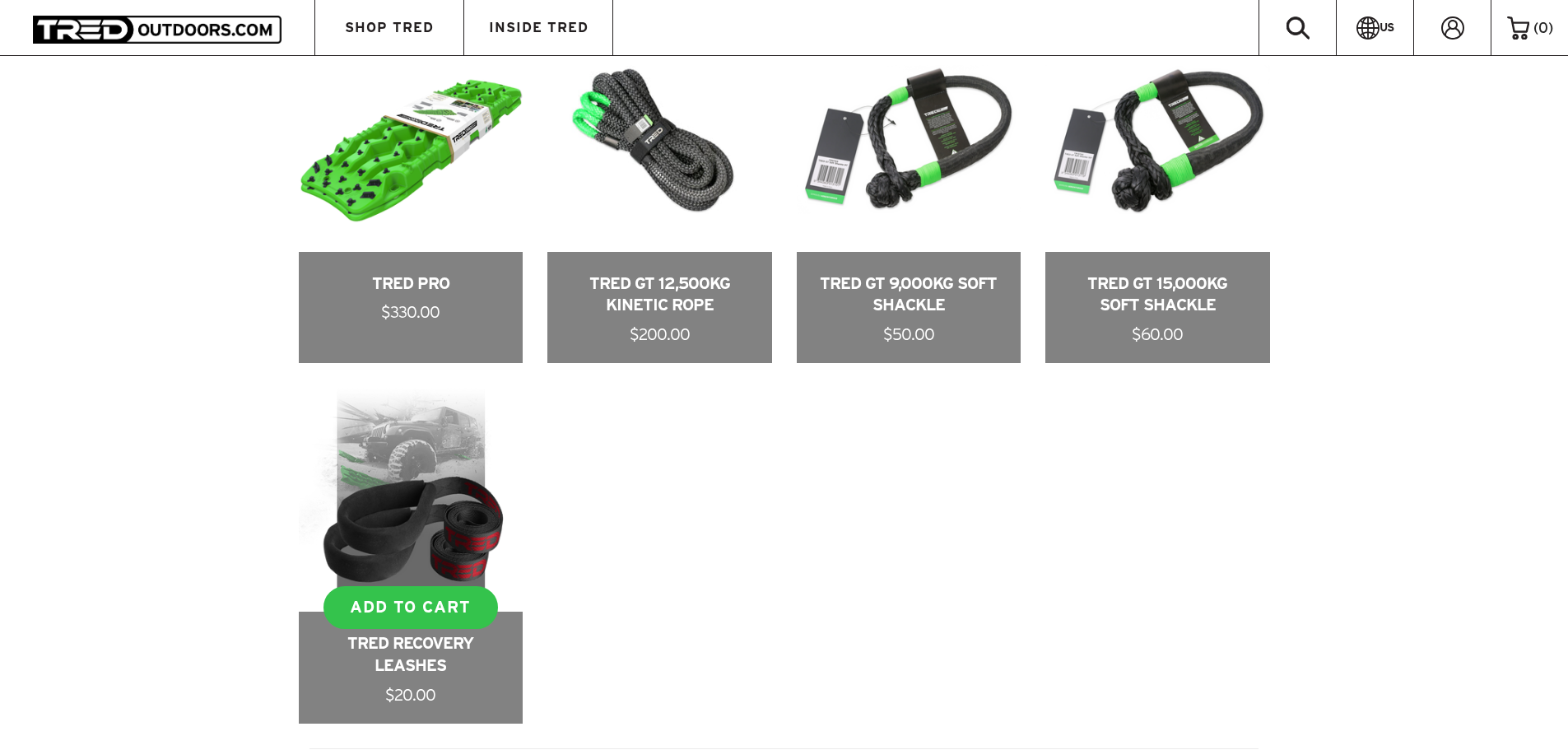
click at [463, 446] on link at bounding box center [411, 556] width 225 height 336
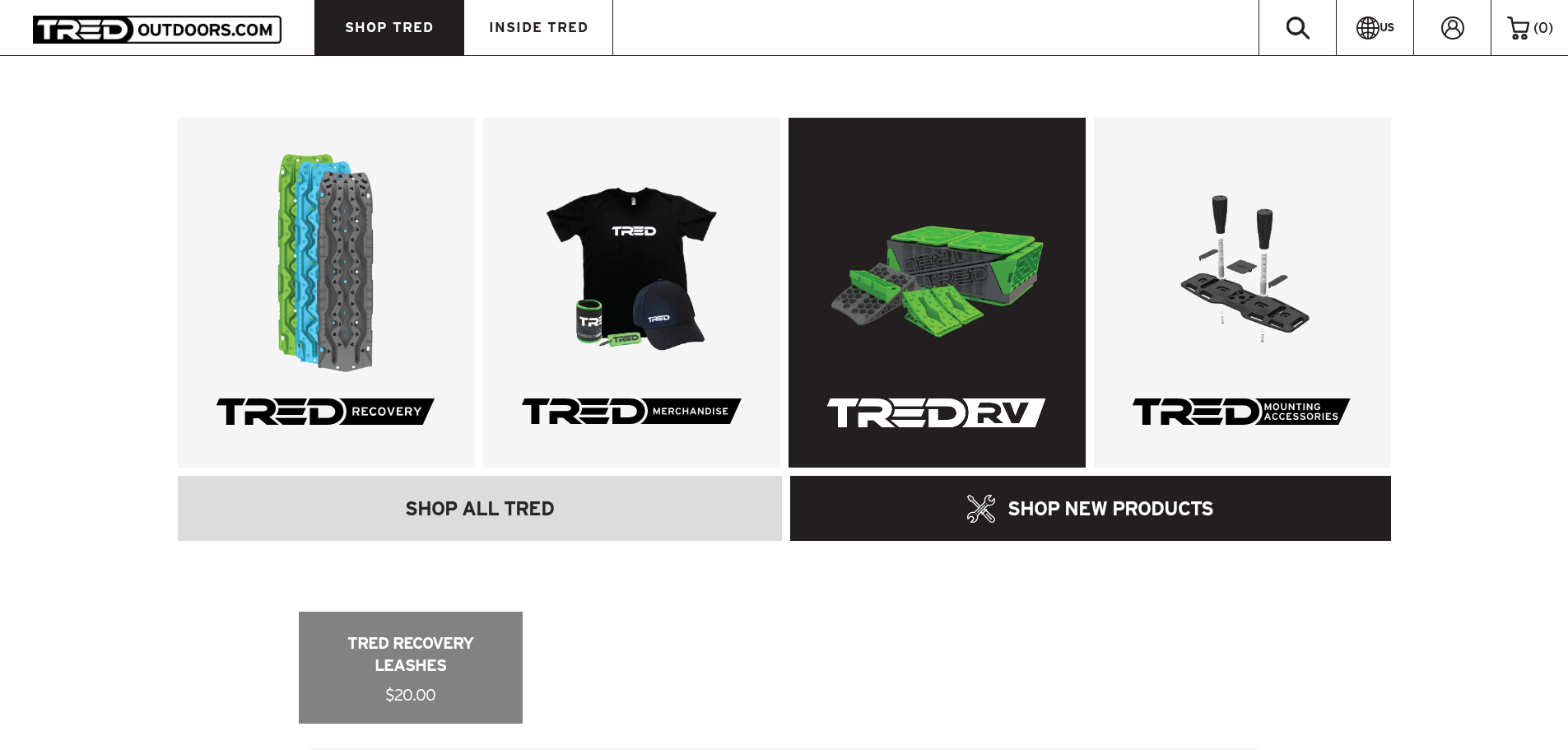
click at [1043, 360] on link at bounding box center [936, 293] width 297 height 350
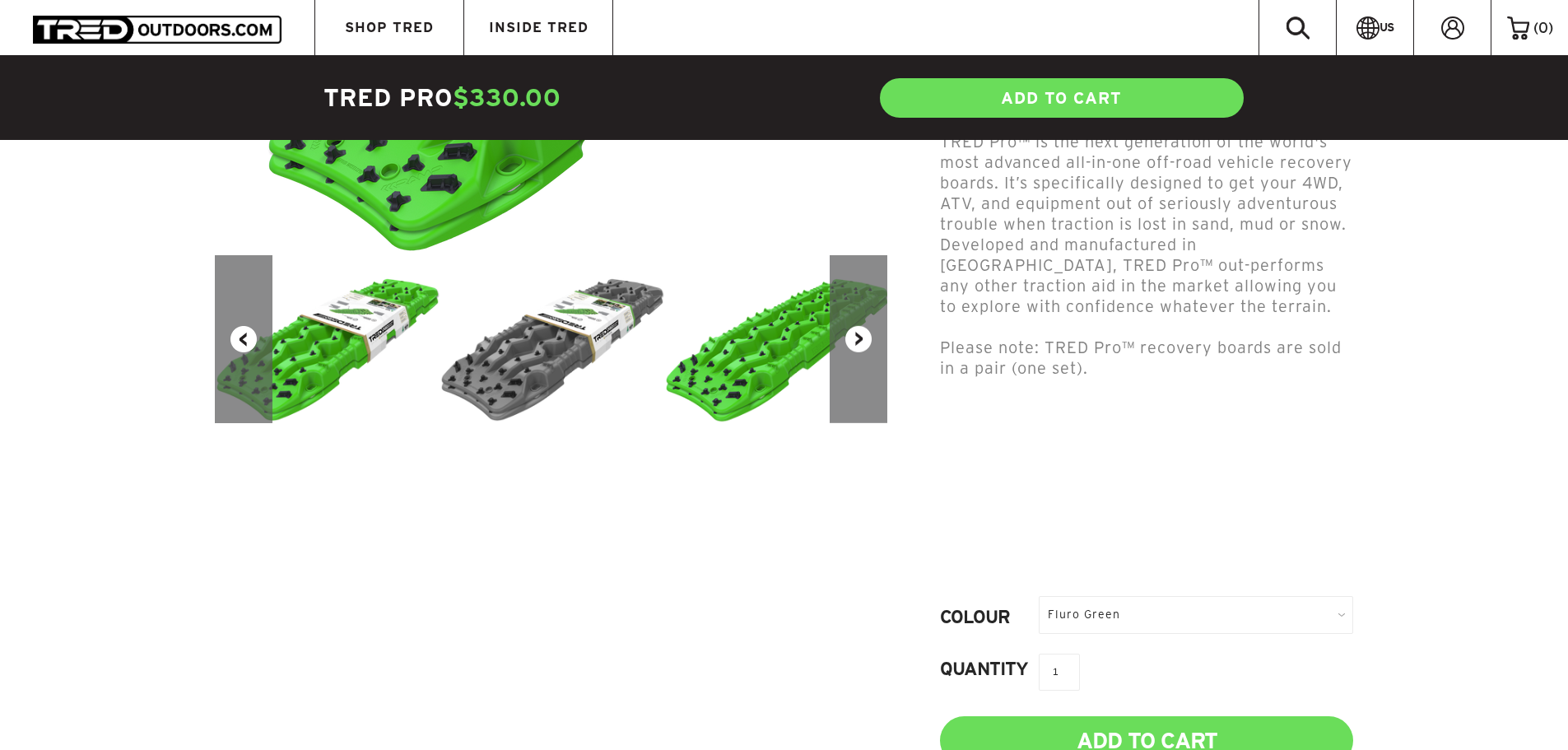
scroll to position [741, 0]
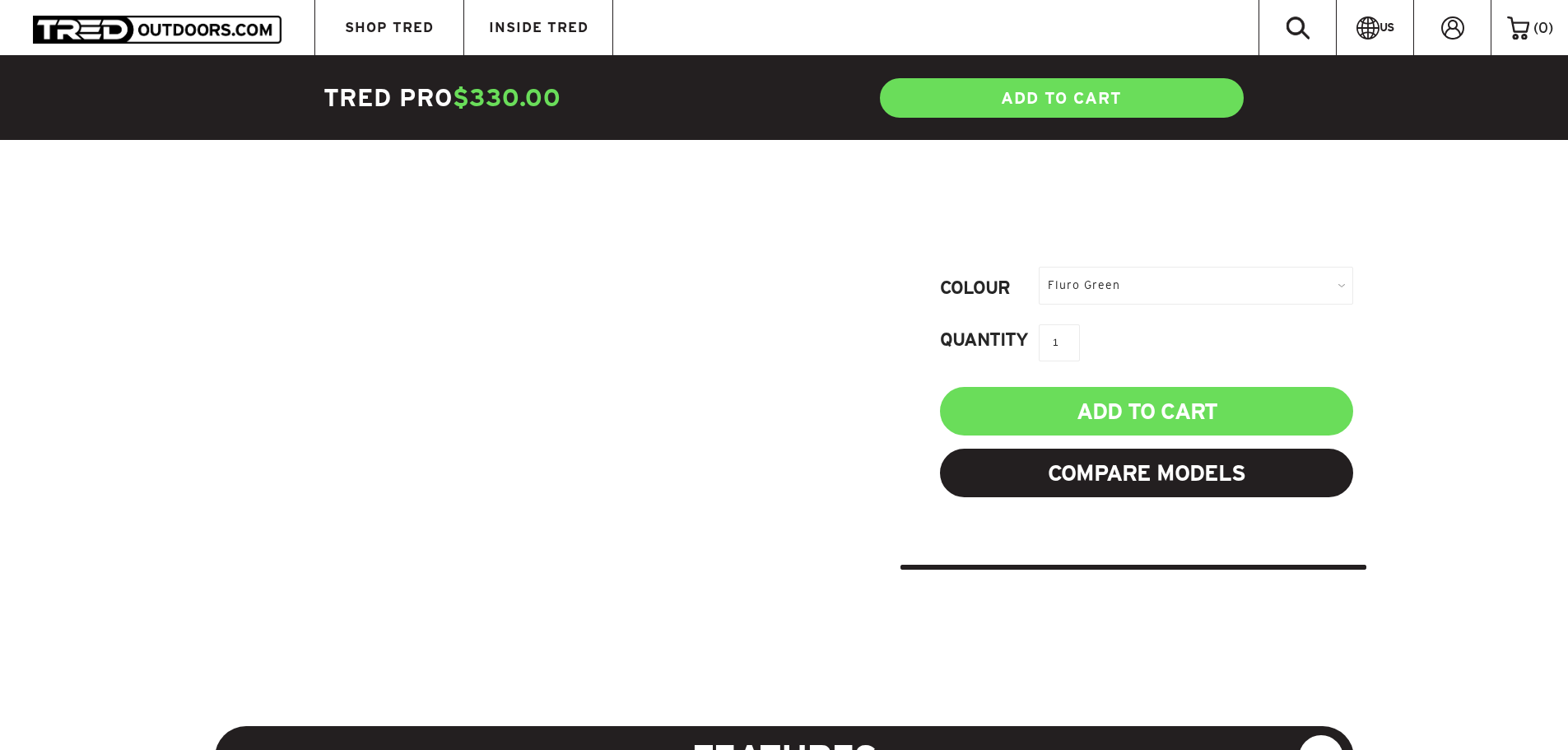
click at [1126, 267] on div "Fluro Green" at bounding box center [1196, 285] width 314 height 37
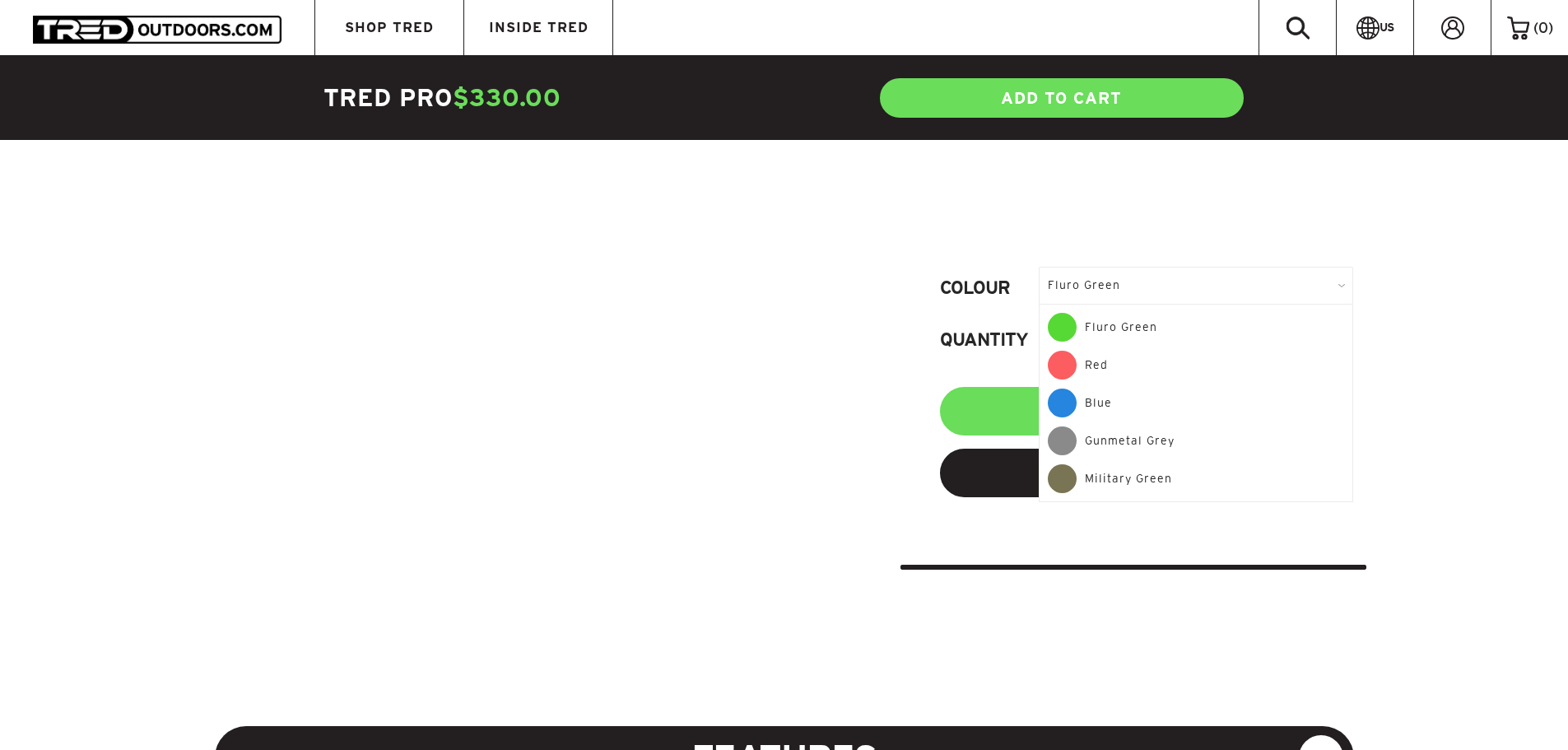
click at [1104, 427] on div "Gunmetal Grey" at bounding box center [1196, 446] width 296 height 38
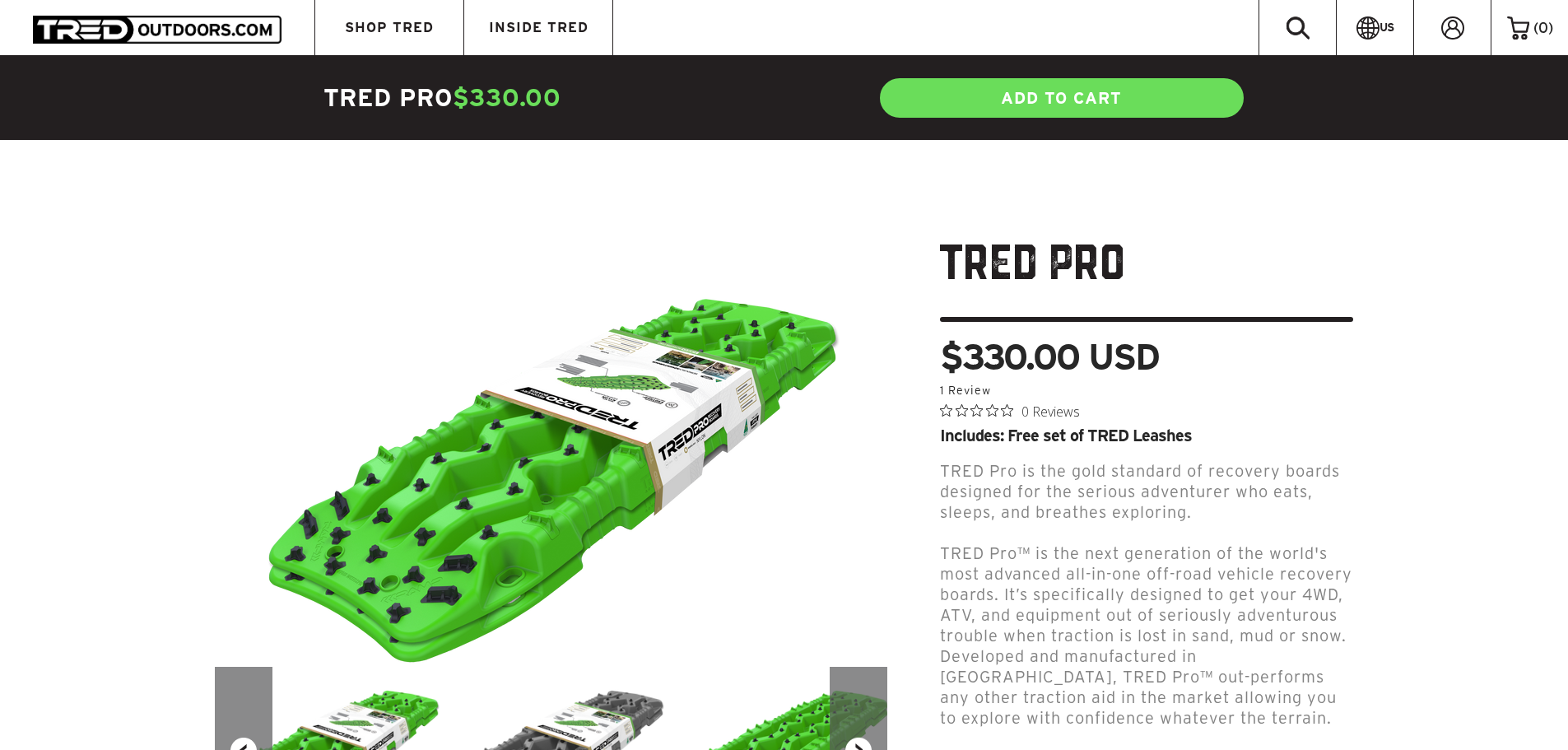
scroll to position [165, 0]
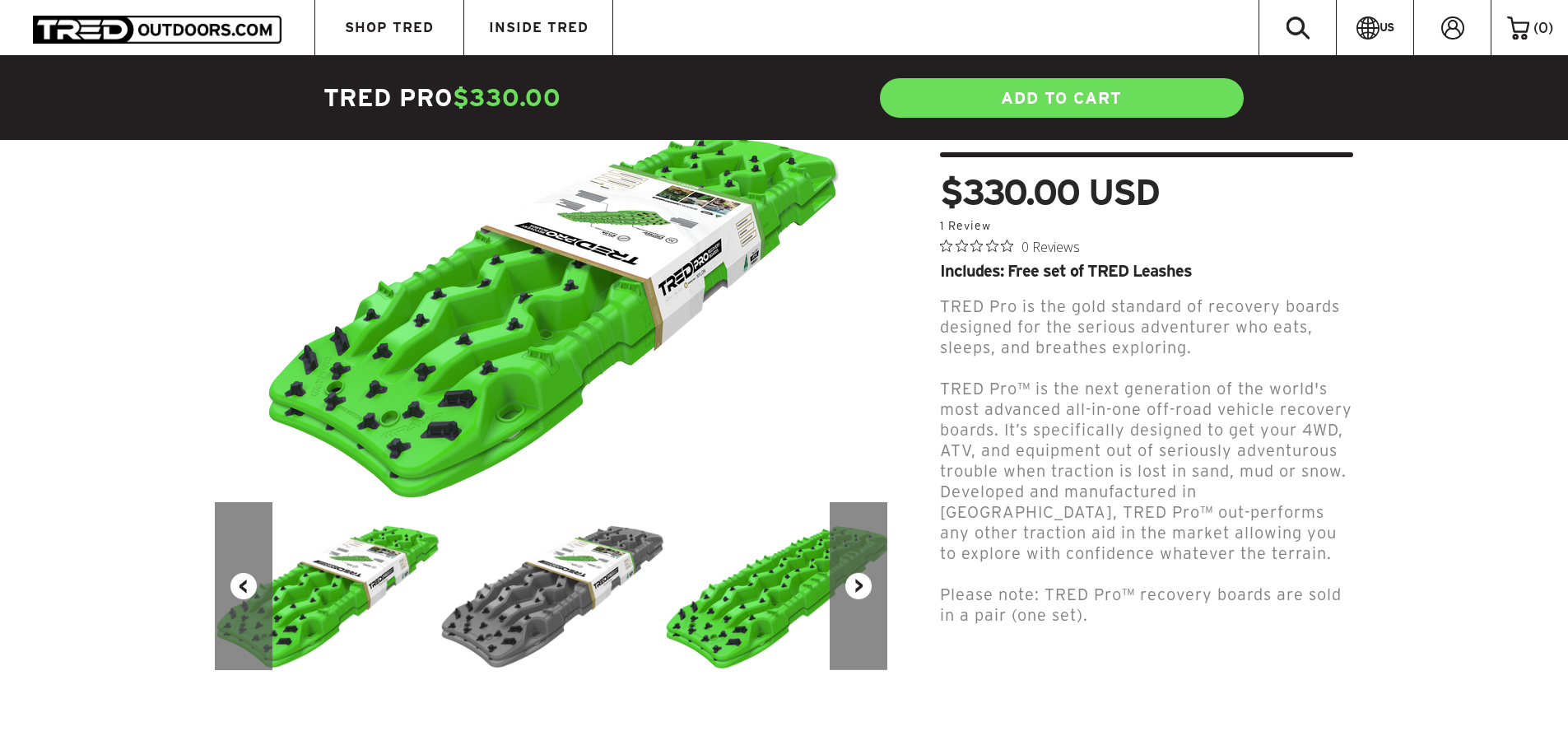
click at [577, 624] on img at bounding box center [551, 586] width 225 height 167
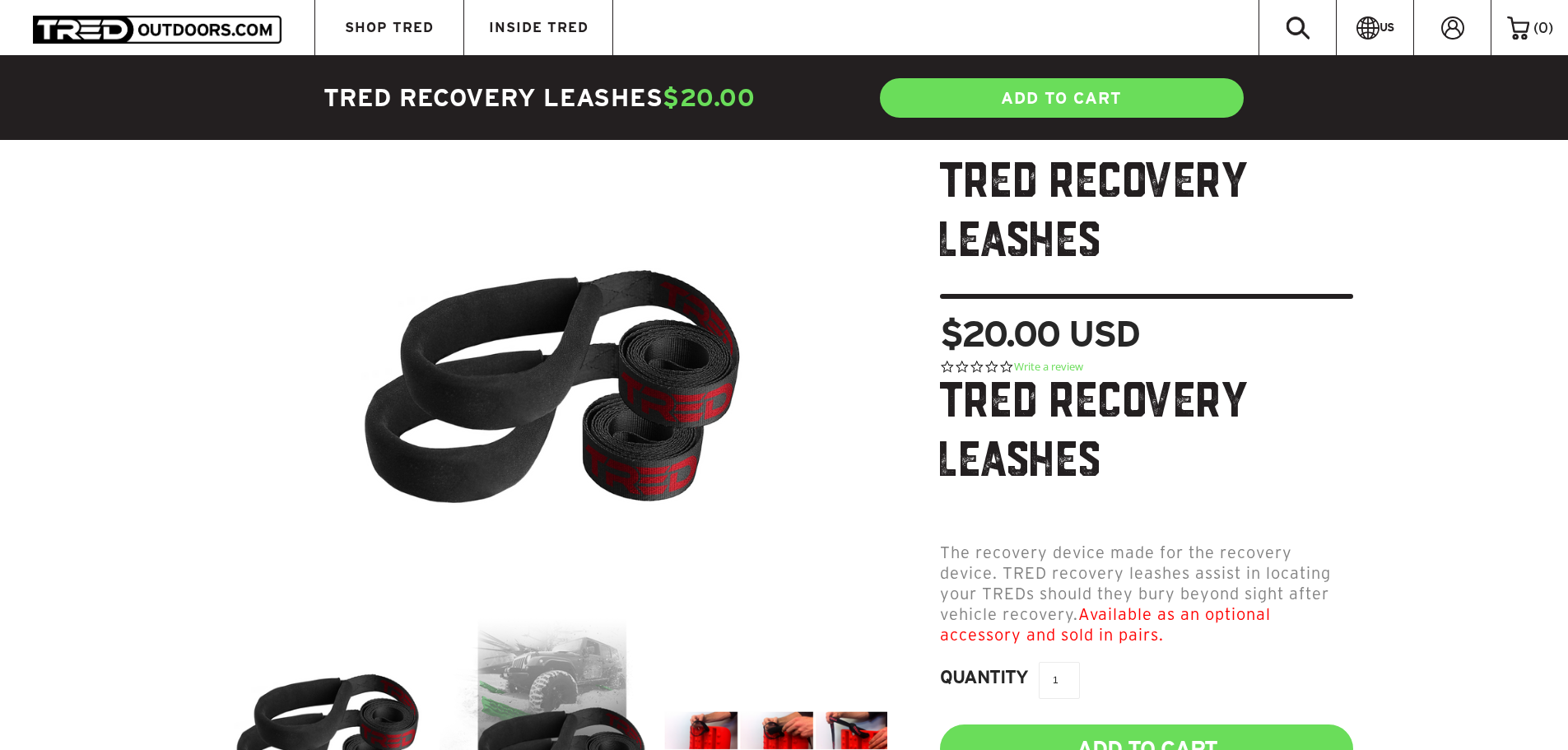
scroll to position [412, 0]
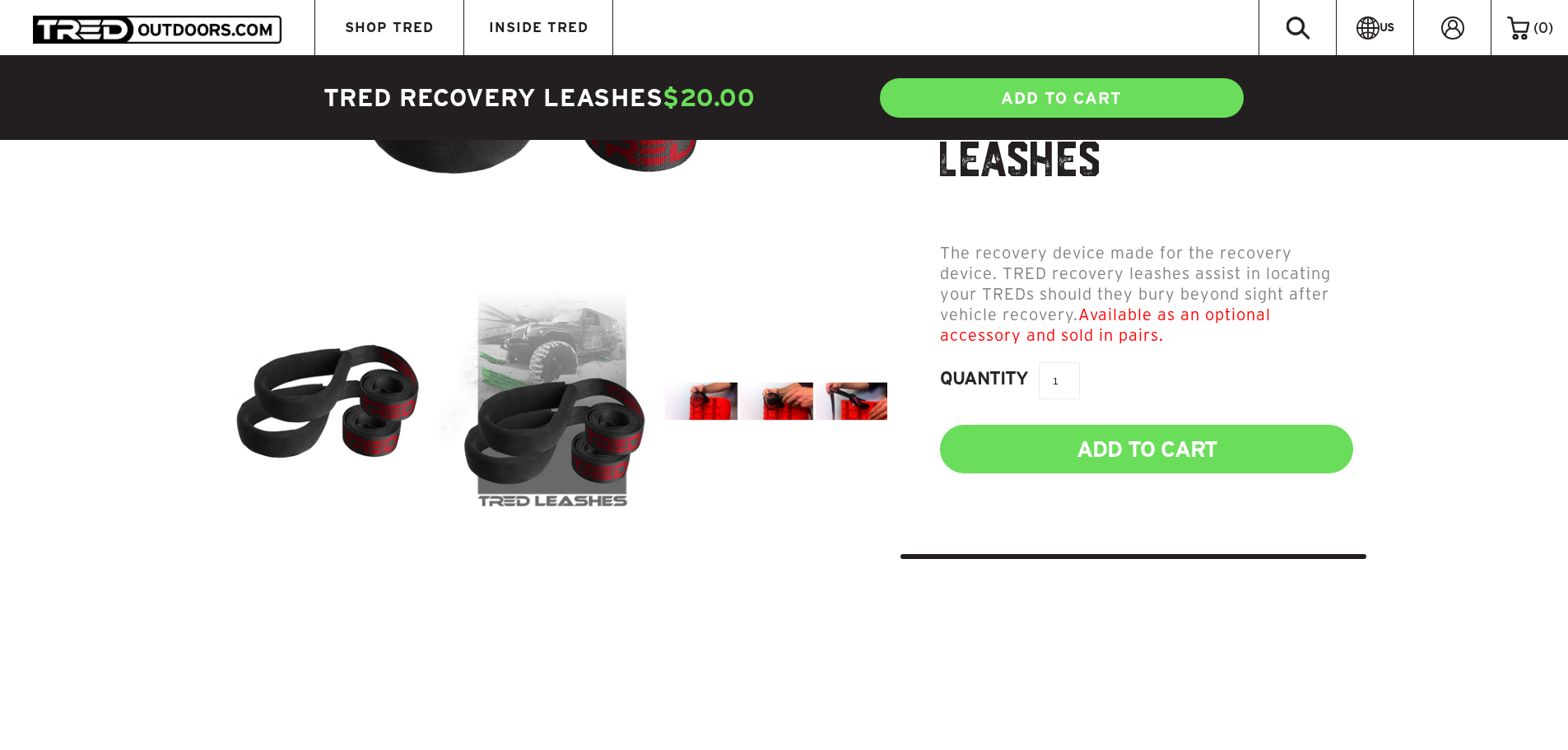
click at [729, 391] on img at bounding box center [776, 401] width 225 height 38
click at [568, 401] on img at bounding box center [551, 401] width 225 height 225
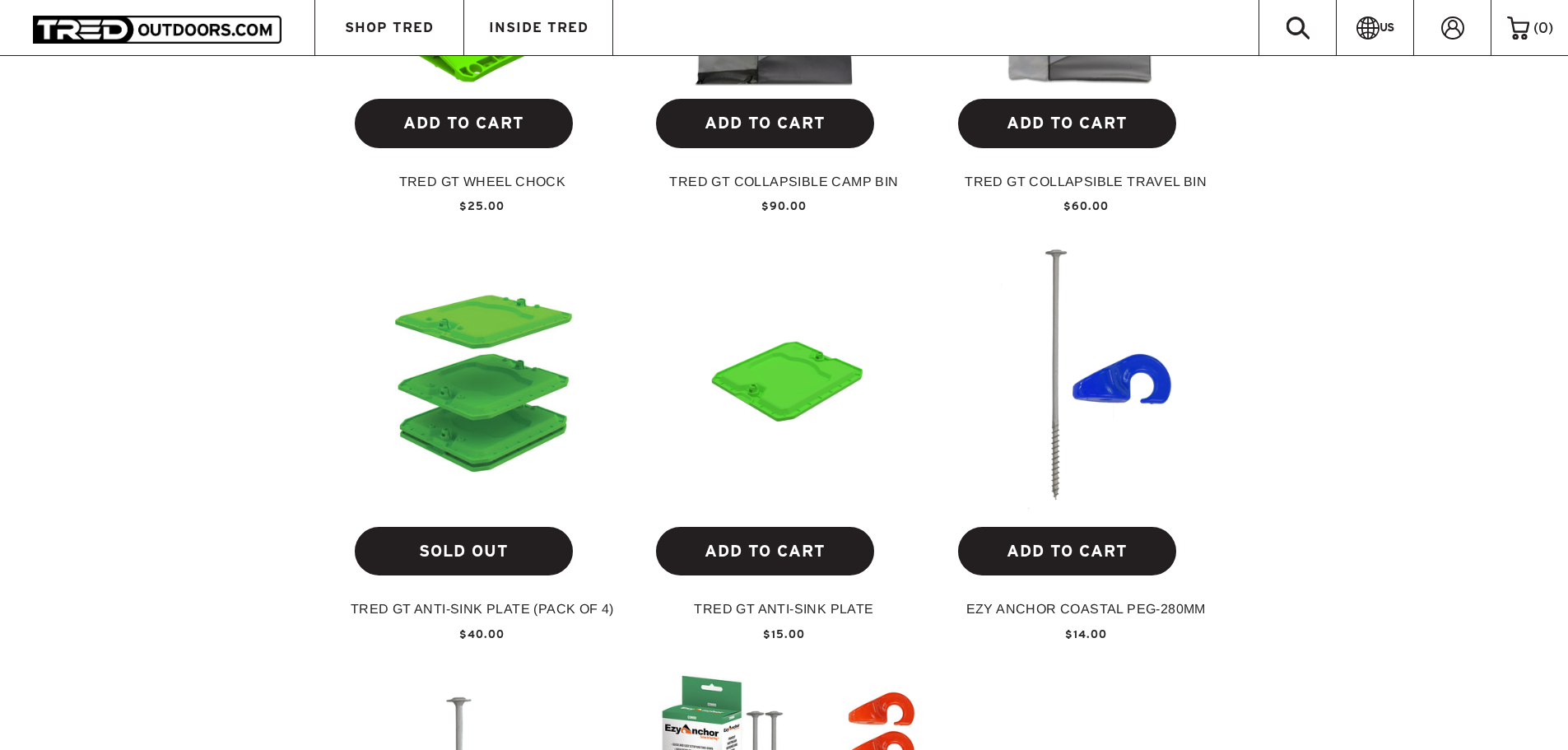
scroll to position [1235, 0]
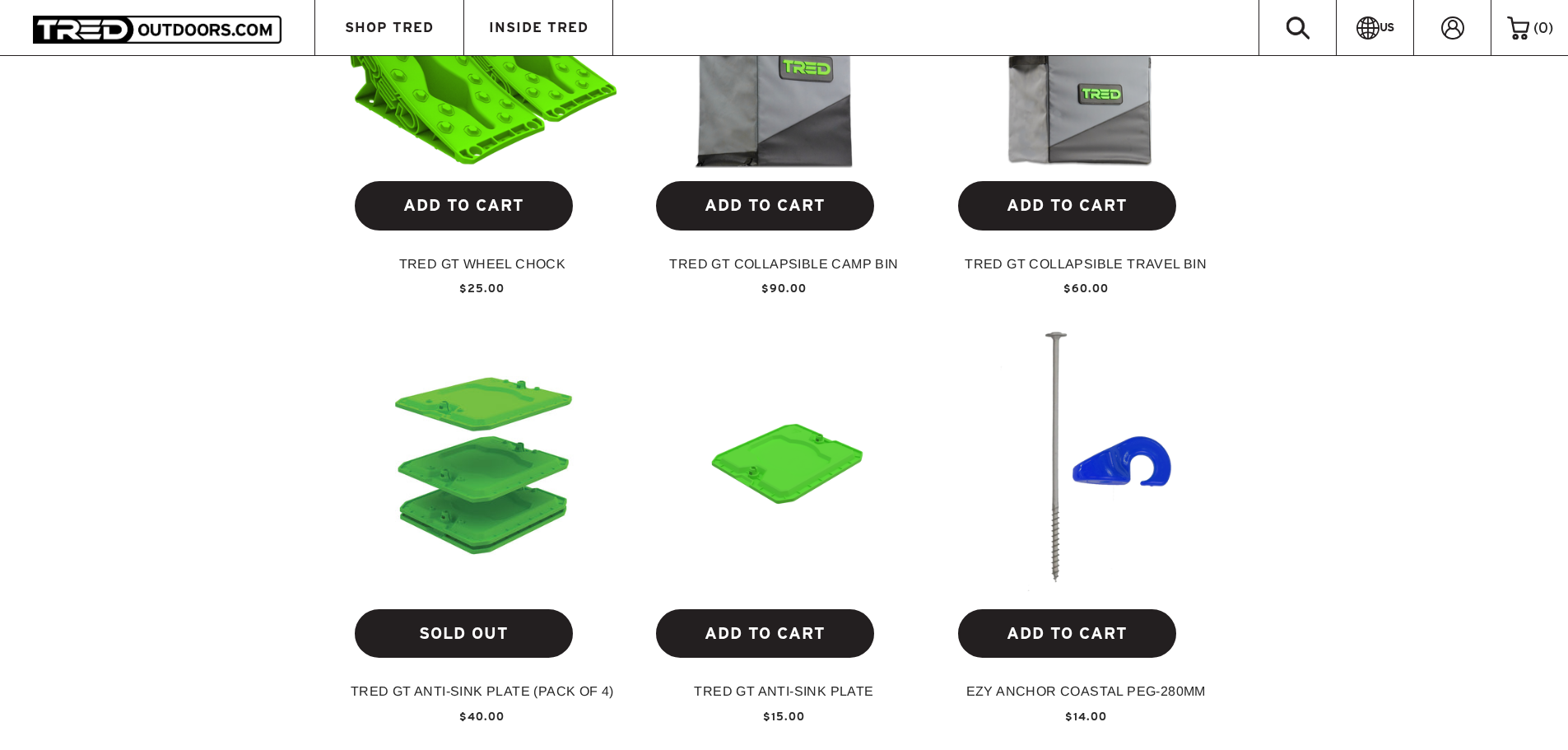
drag, startPoint x: 1307, startPoint y: 437, endPoint x: 1341, endPoint y: 590, distance: 156.7
click at [1347, 589] on div "SOLD OUT TRED GT Levelling Package $190.00 ADD TO CART TRED GT LEVELLING PACK $…" at bounding box center [784, 316] width 1568 height 1730
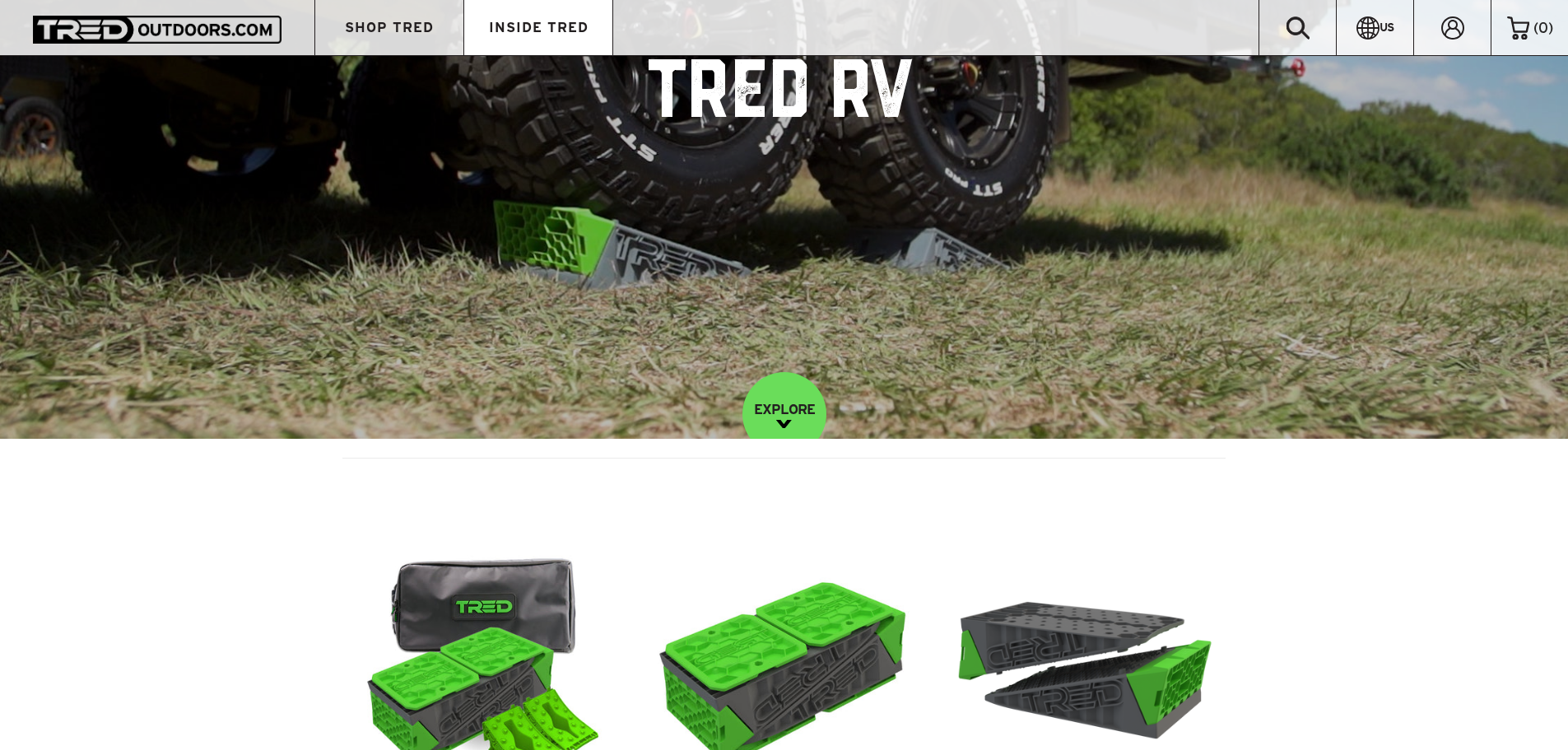
scroll to position [0, 0]
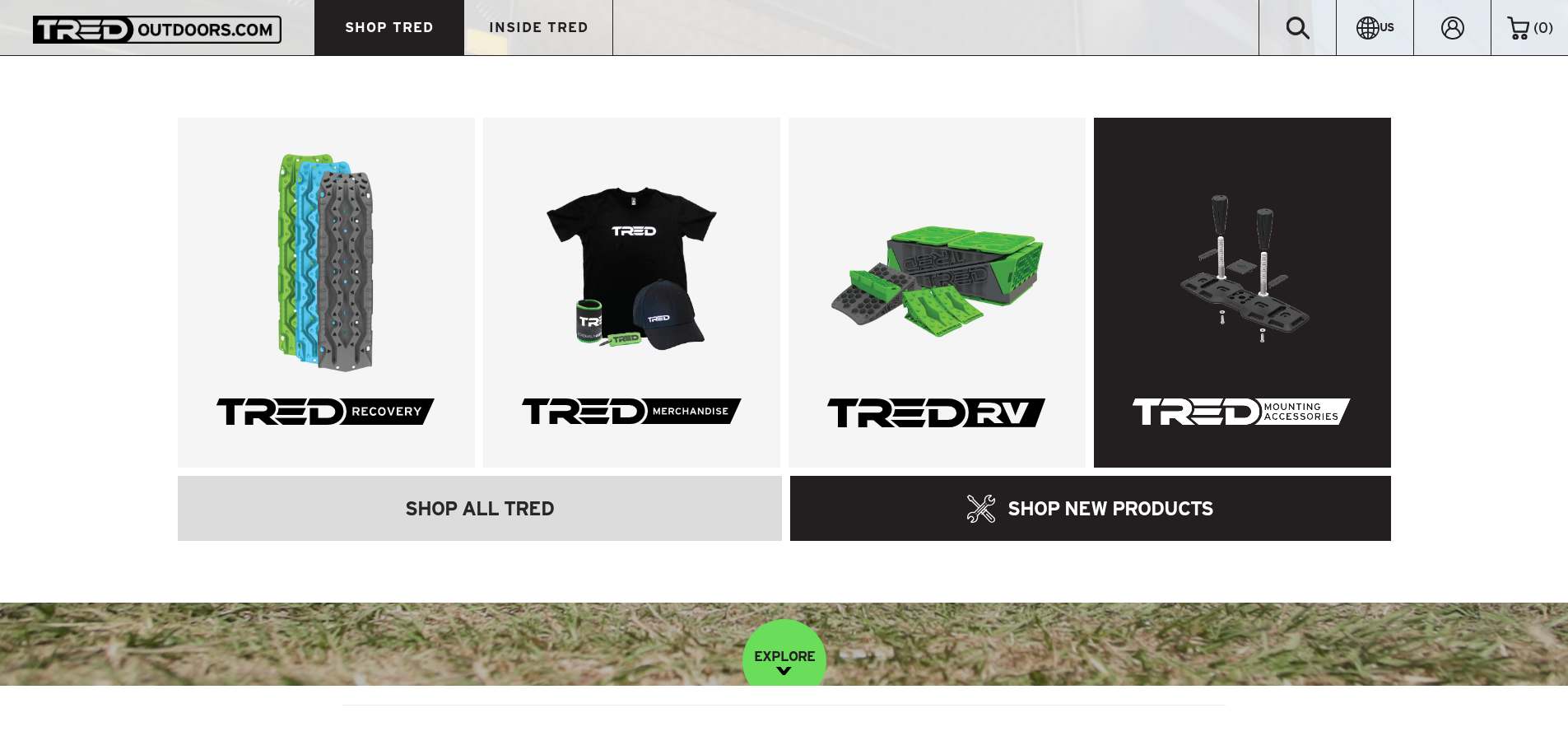
click at [1248, 298] on link at bounding box center [1242, 293] width 297 height 350
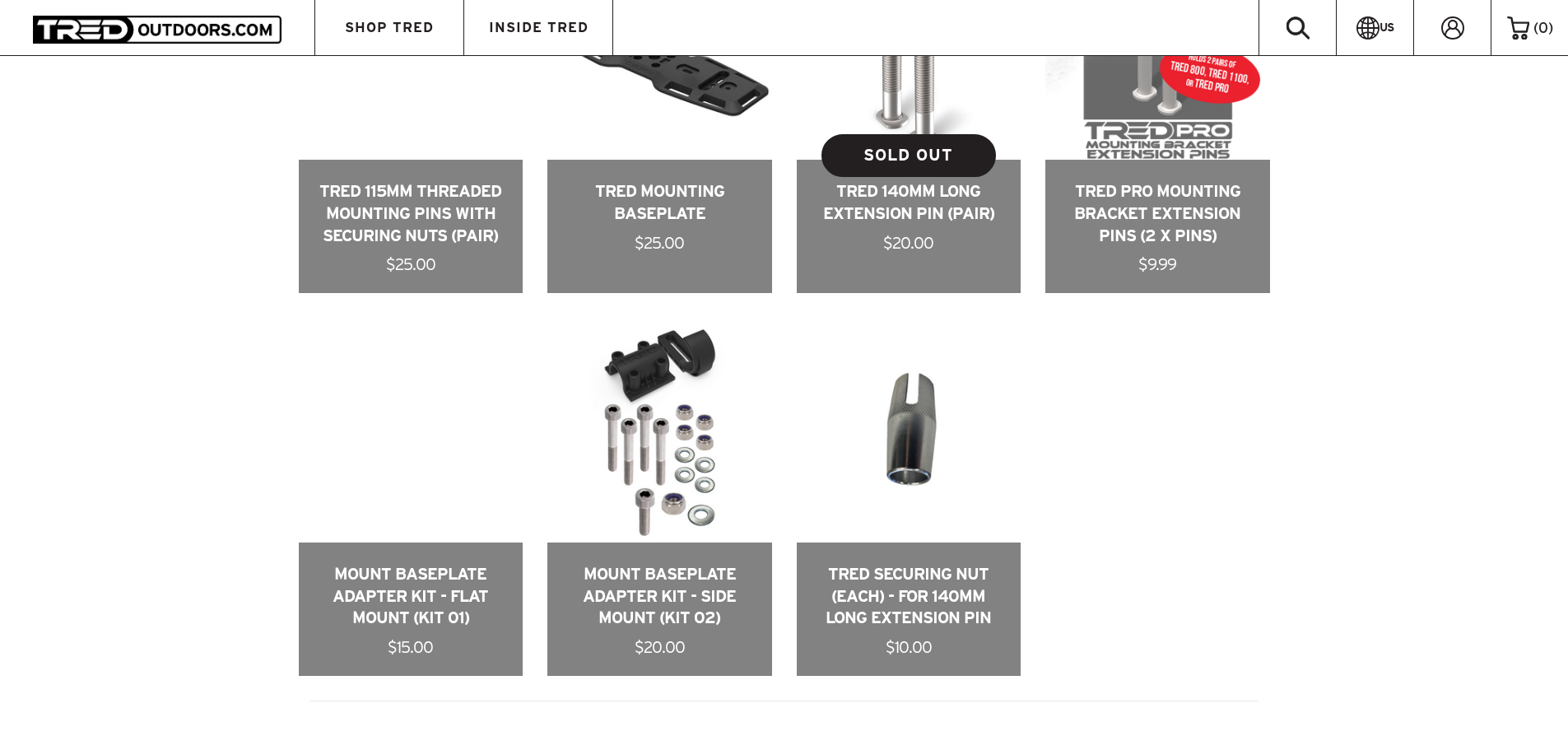
scroll to position [659, 0]
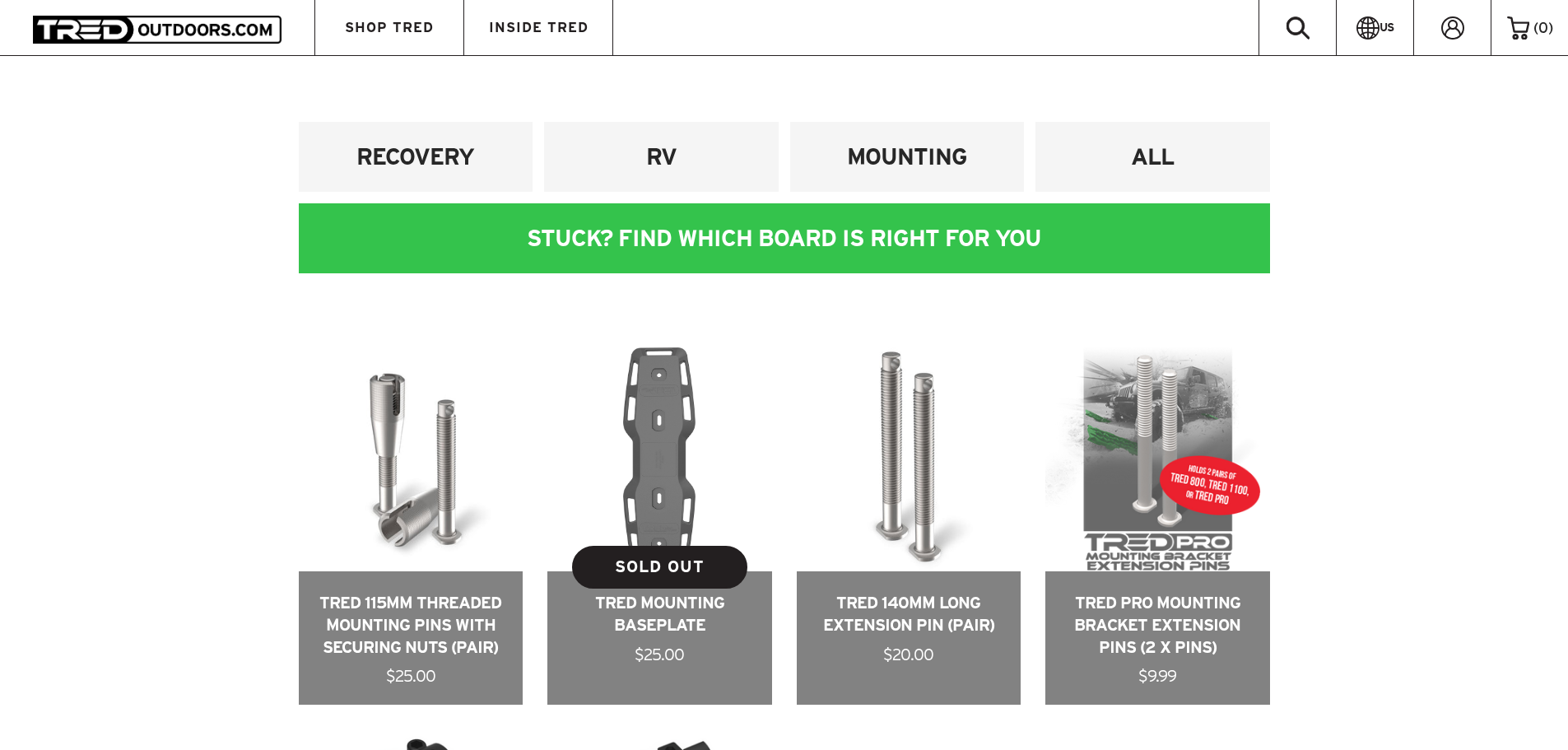
click at [649, 447] on link at bounding box center [659, 527] width 225 height 359
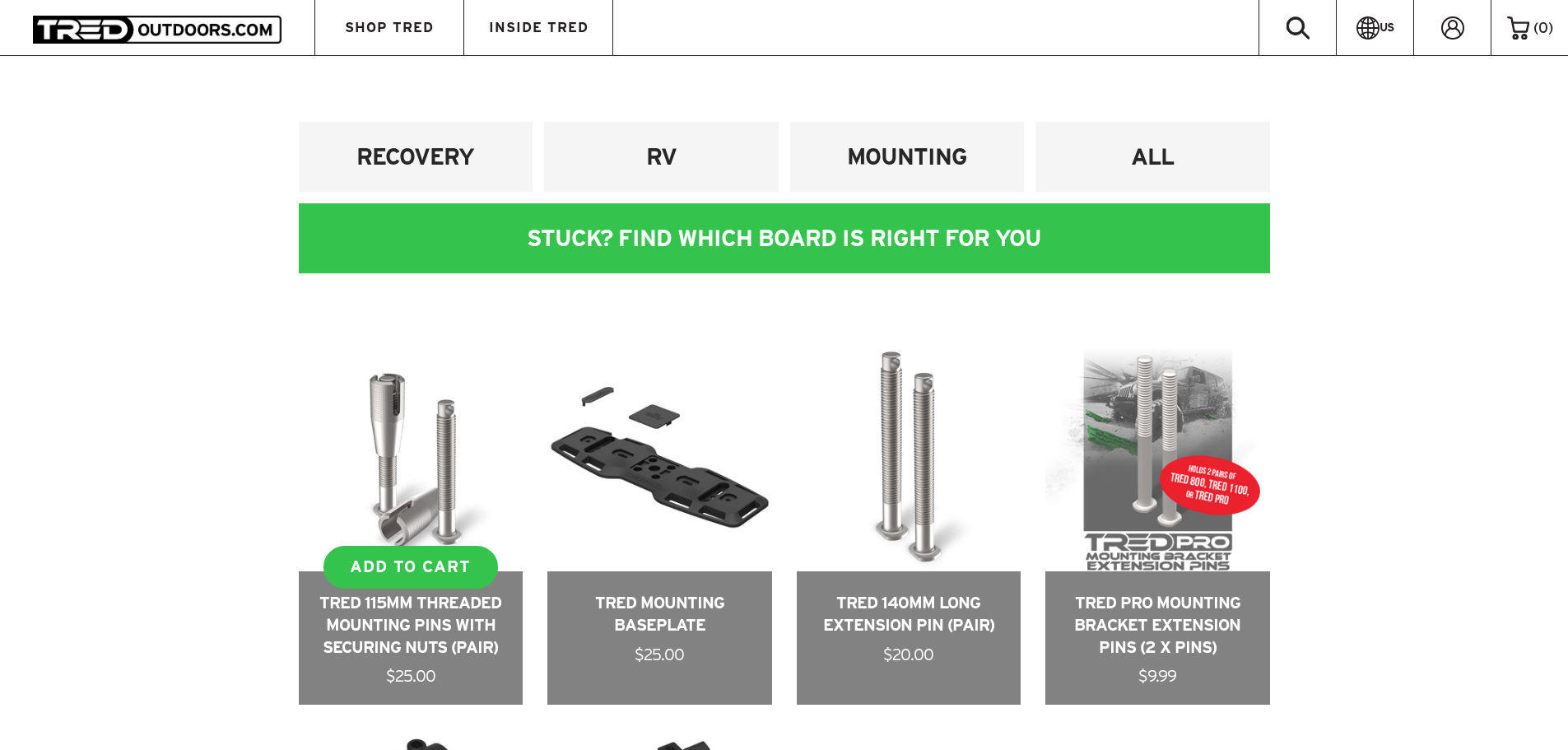
click at [419, 489] on link at bounding box center [411, 527] width 225 height 359
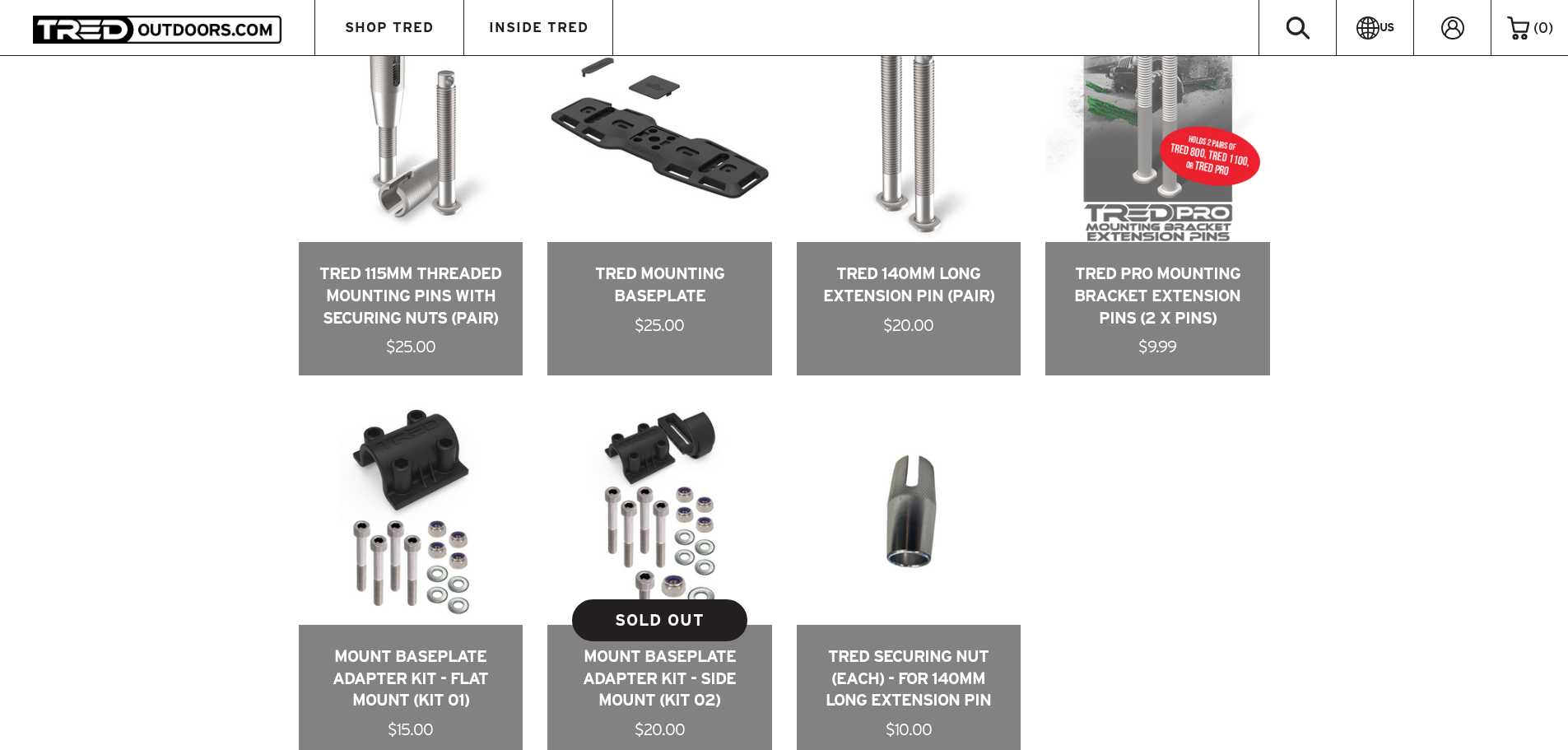
scroll to position [1153, 0]
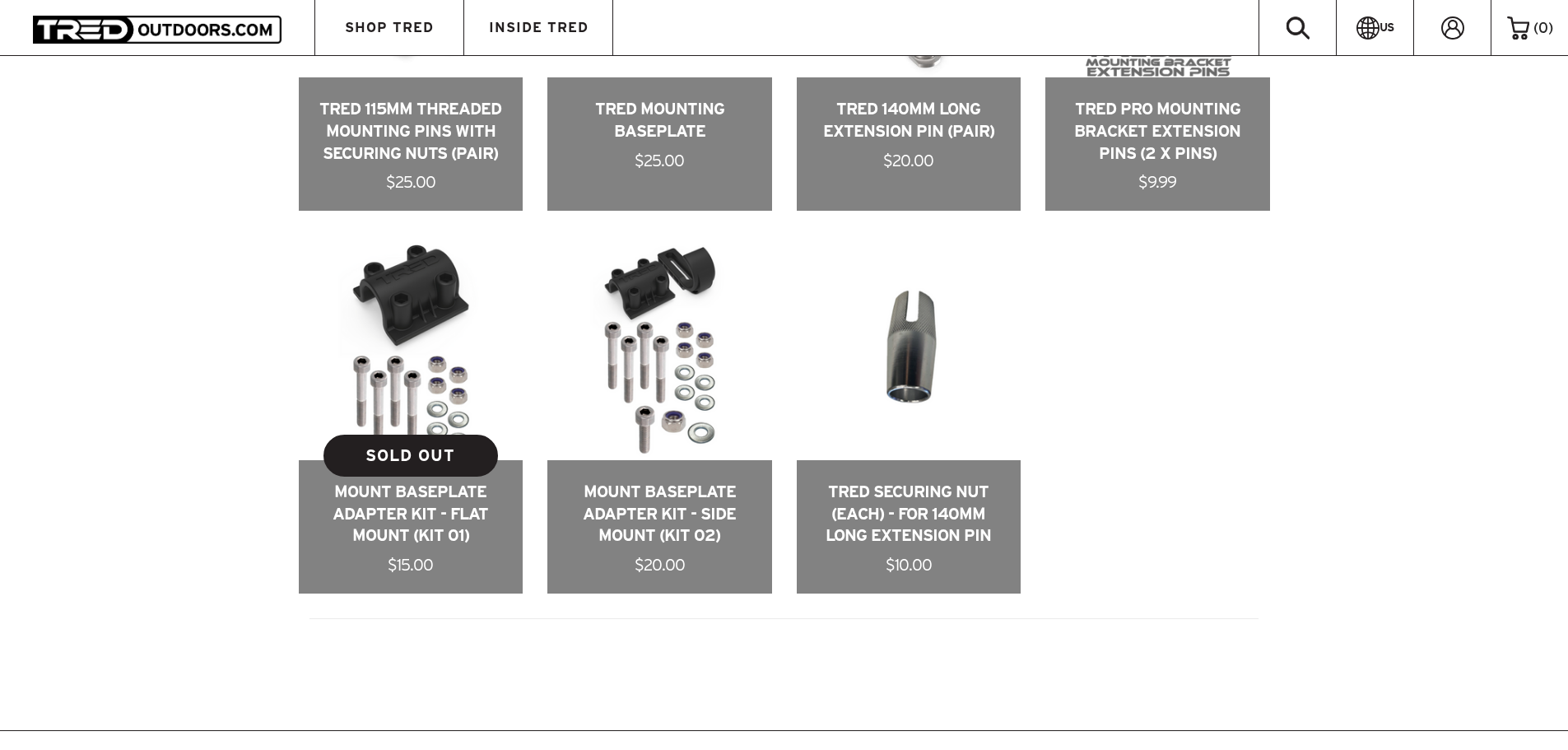
click at [414, 311] on link at bounding box center [411, 415] width 225 height 359
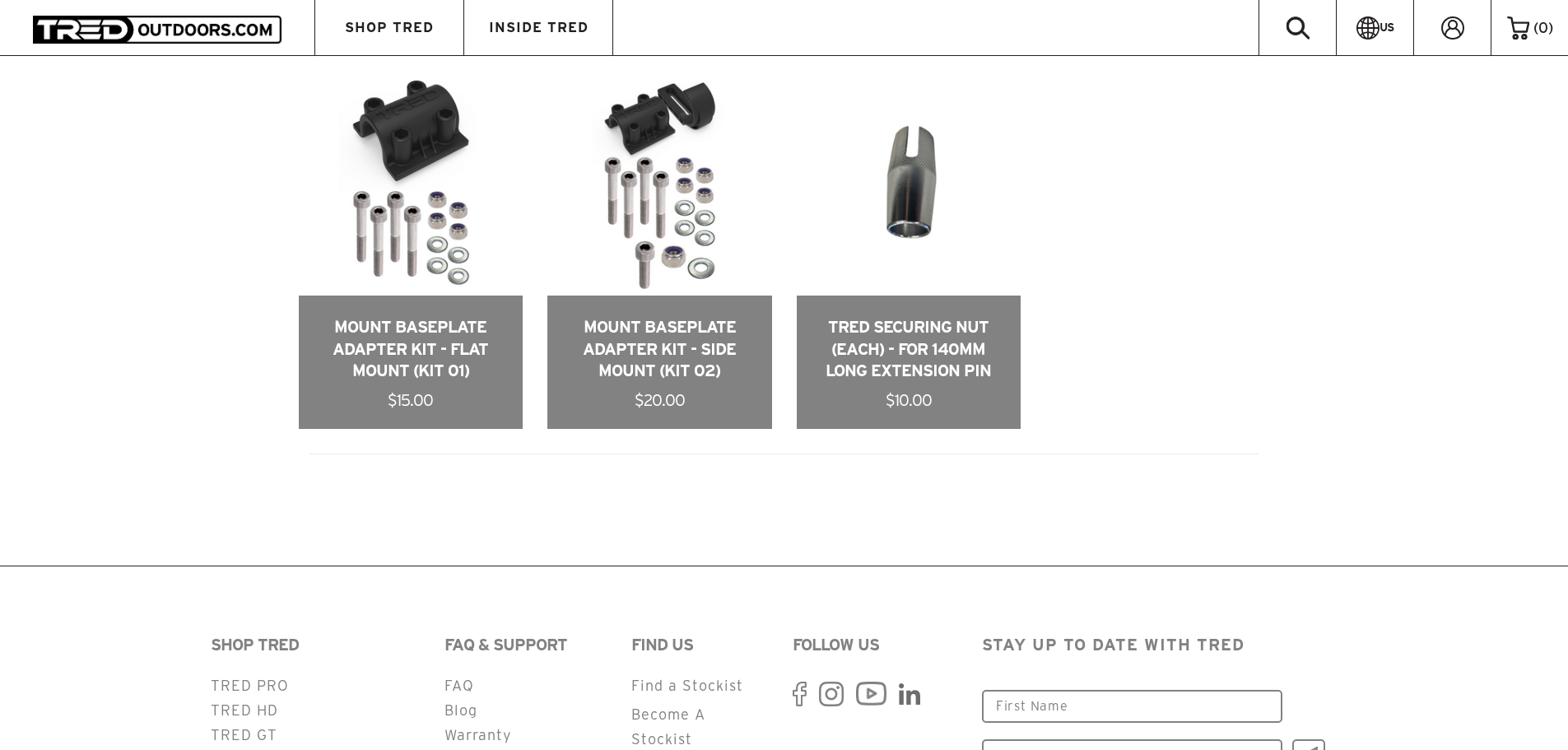
scroll to position [741, 0]
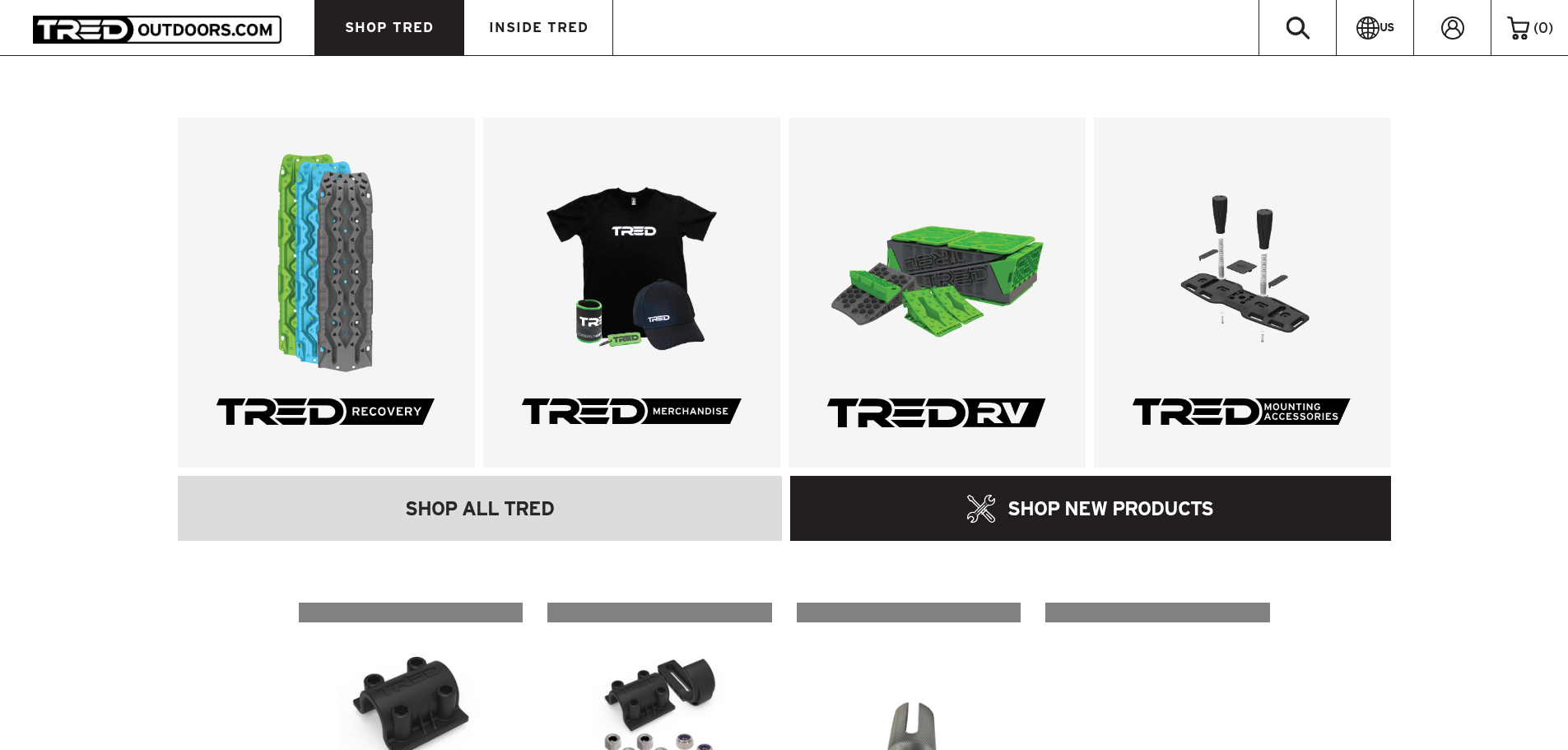
drag, startPoint x: 393, startPoint y: 0, endPoint x: 708, endPoint y: 87, distance: 326.8
click at [708, 87] on div ".cls-1{fill:#fff;} .cls-1{fill:#fff;} .cls-1{fill:#fff;} .cls-1{fill:#fff;} SHO…" at bounding box center [784, 329] width 1568 height 547
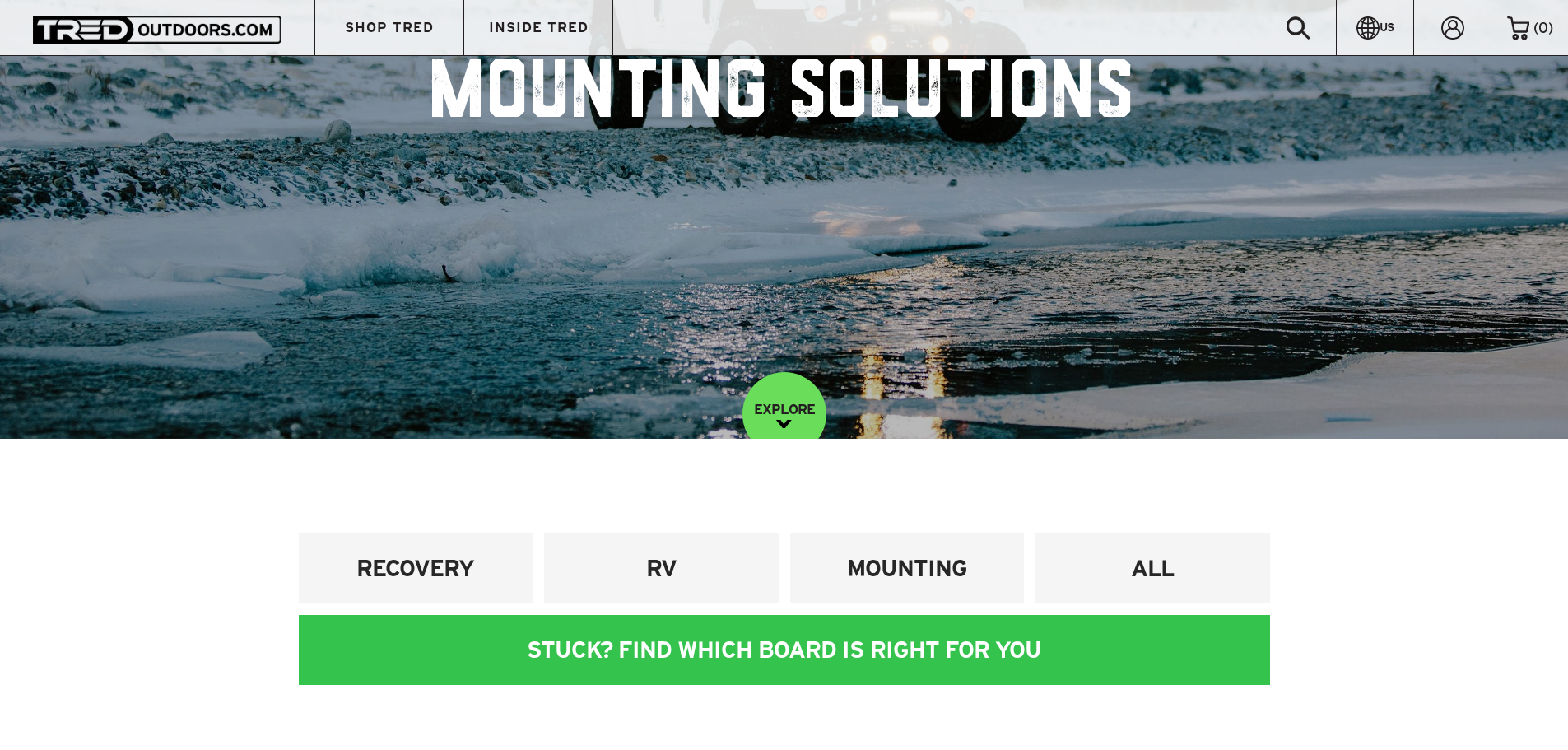
scroll to position [0, 0]
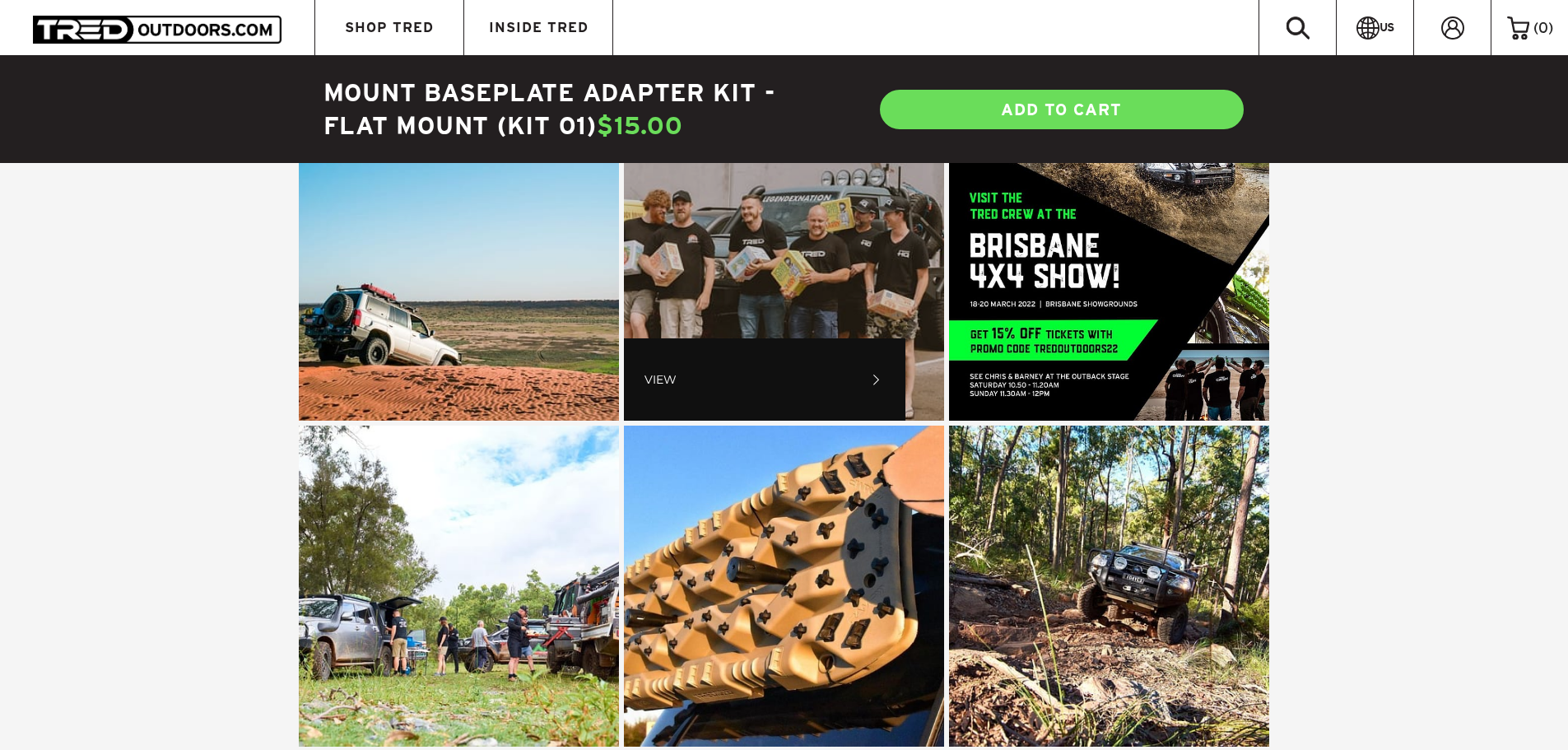
scroll to position [2882, 0]
